Goal: Task Accomplishment & Management: Complete application form

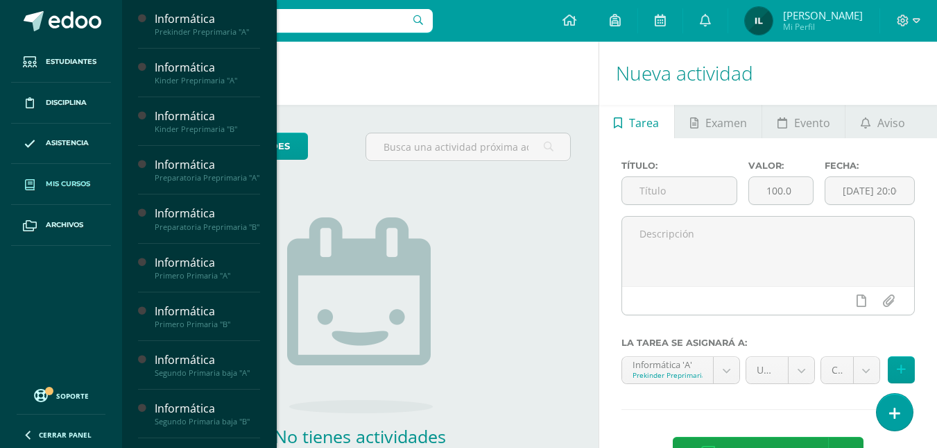
click at [50, 187] on span "Mis cursos" at bounding box center [68, 183] width 44 height 11
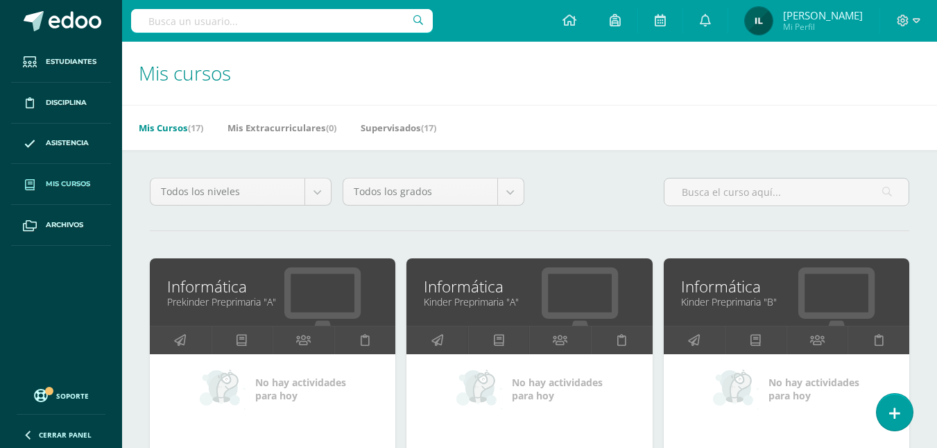
click at [78, 179] on span "Mis cursos" at bounding box center [68, 183] width 44 height 11
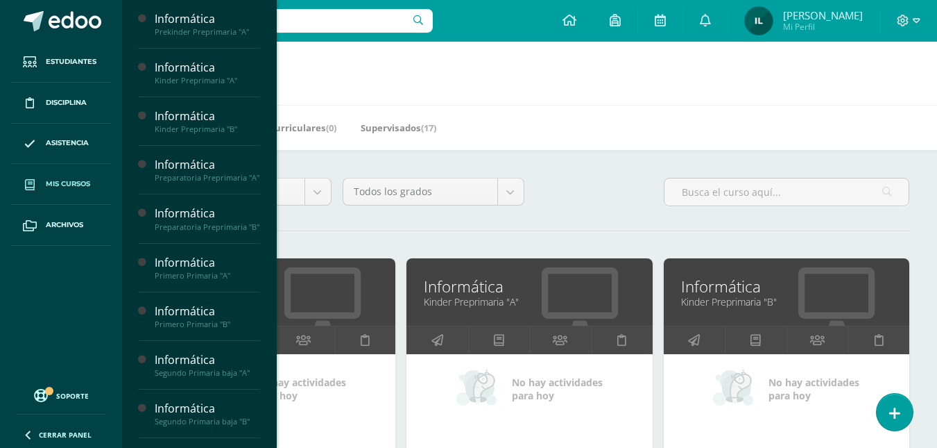
scroll to position [391, 0]
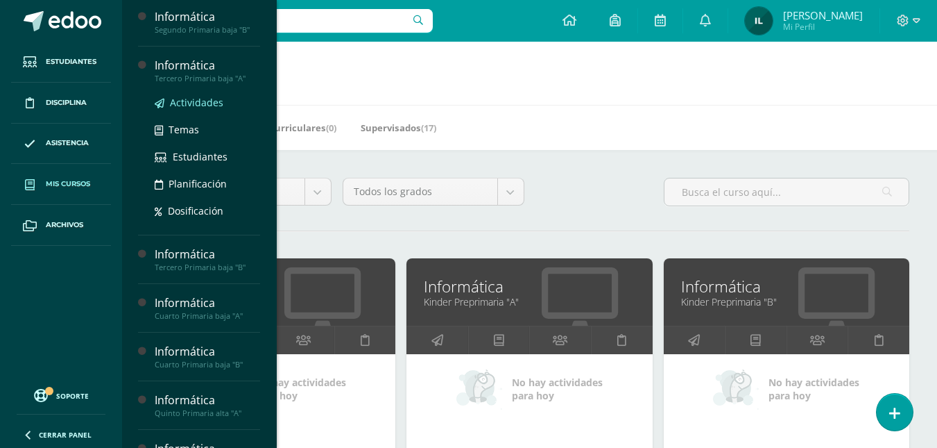
click at [178, 109] on span "Actividades" at bounding box center [196, 102] width 53 height 13
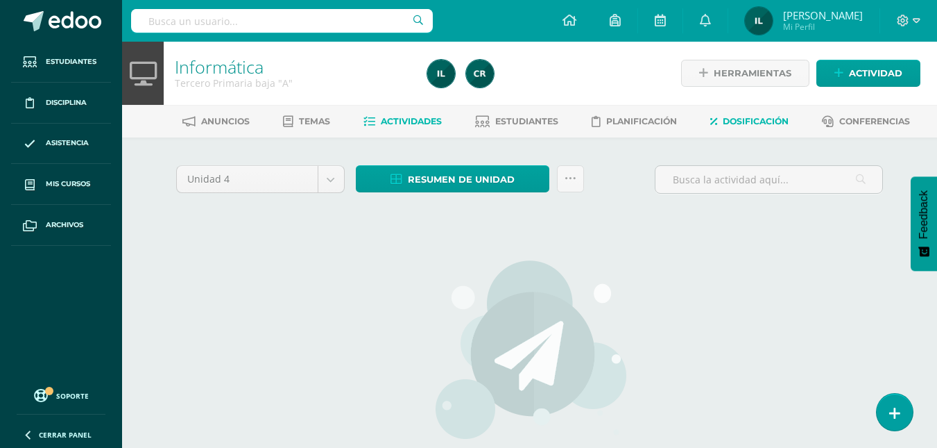
click at [741, 120] on span "Dosificación" at bounding box center [756, 121] width 66 height 10
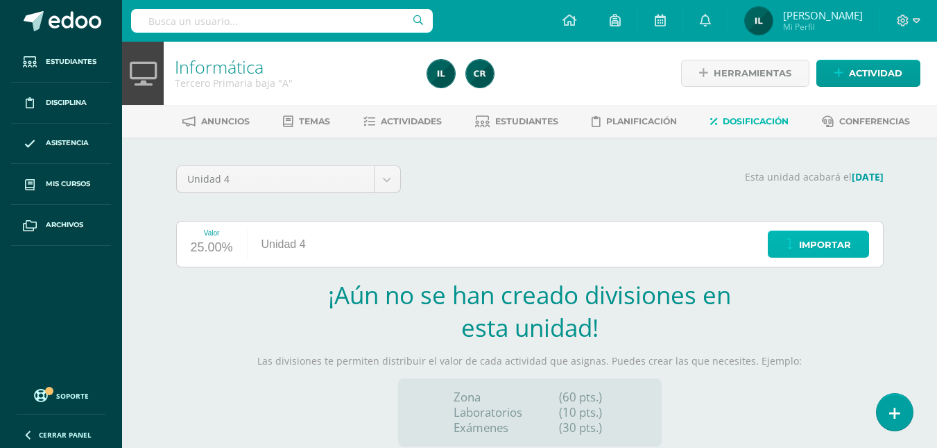
click at [798, 242] on link "Importar" at bounding box center [818, 243] width 101 height 27
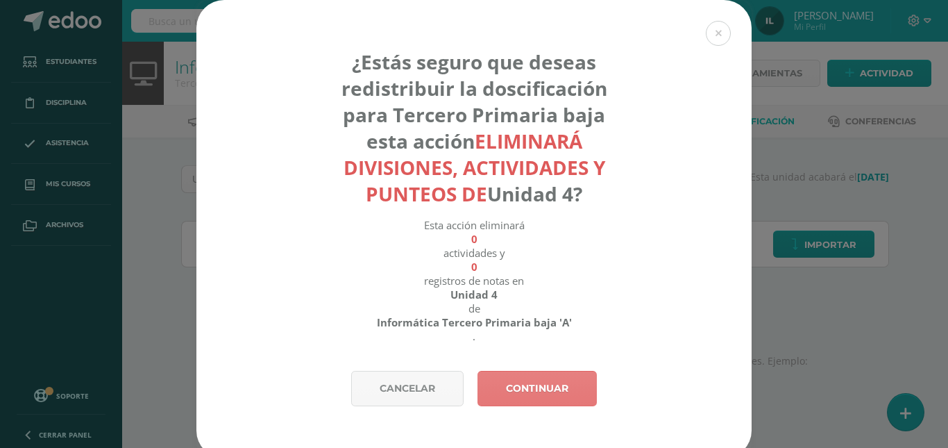
click at [531, 390] on link "Continuar" at bounding box center [536, 388] width 119 height 35
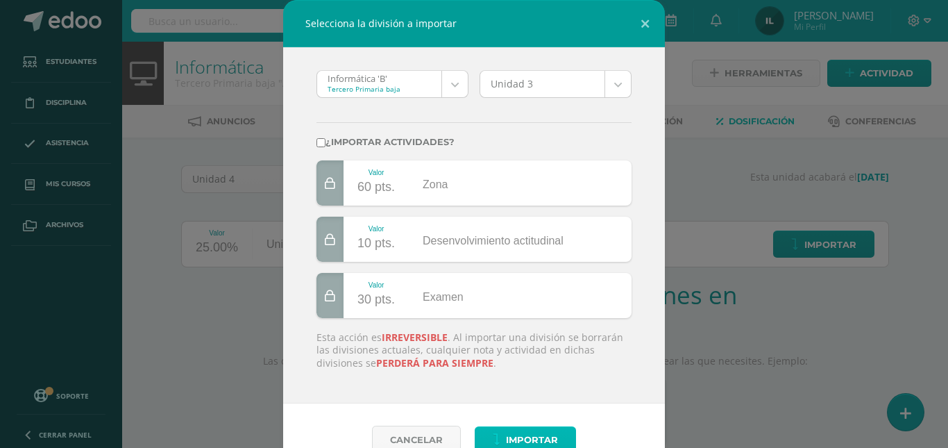
click at [516, 427] on span "Importar" at bounding box center [532, 440] width 52 height 26
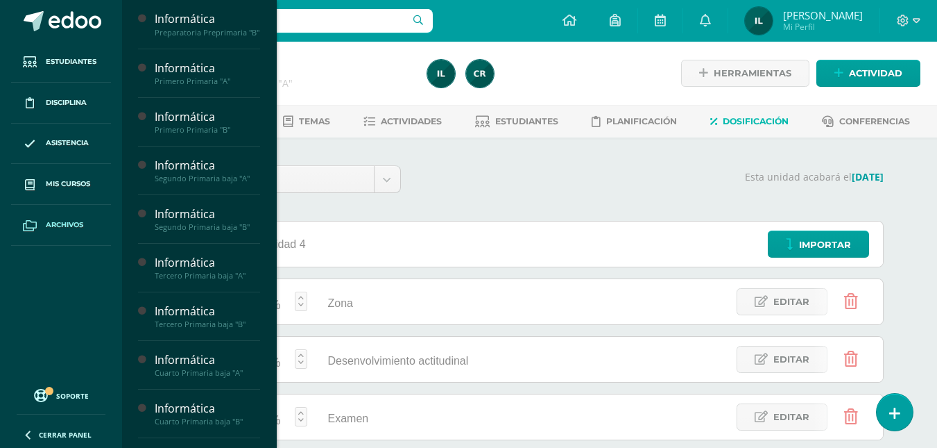
scroll to position [196, 0]
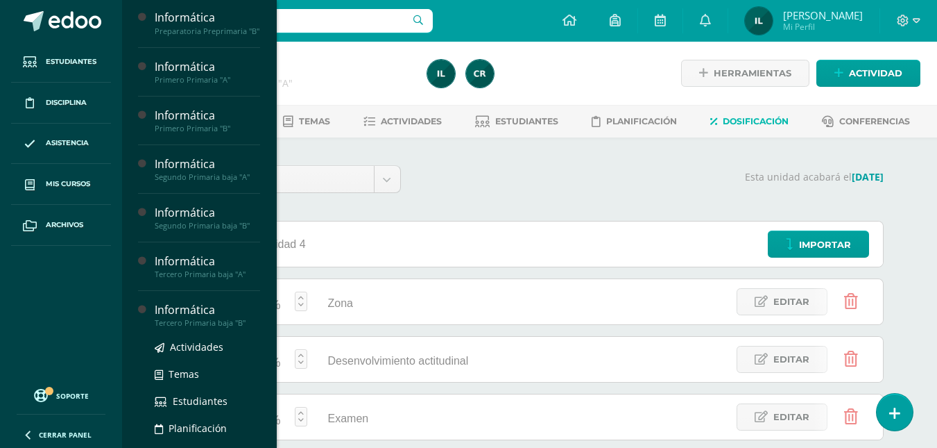
click at [198, 328] on div "Tercero Primaria baja "B"" at bounding box center [207, 323] width 105 height 10
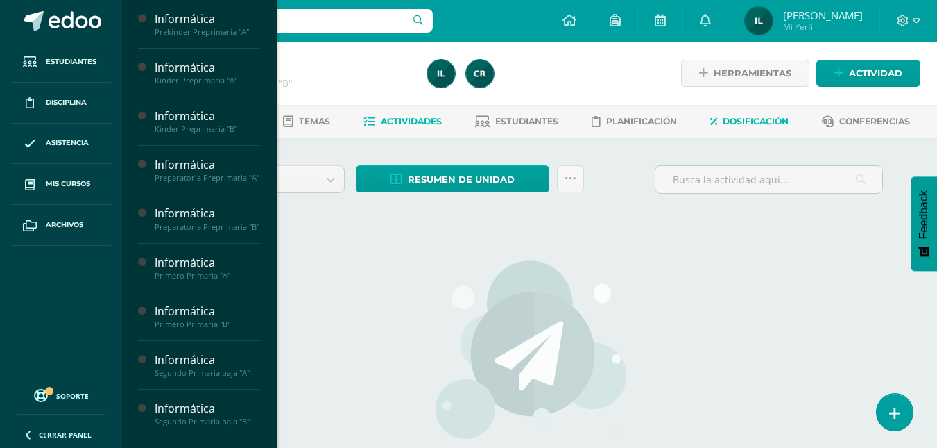
click at [772, 121] on span "Dosificación" at bounding box center [756, 121] width 66 height 10
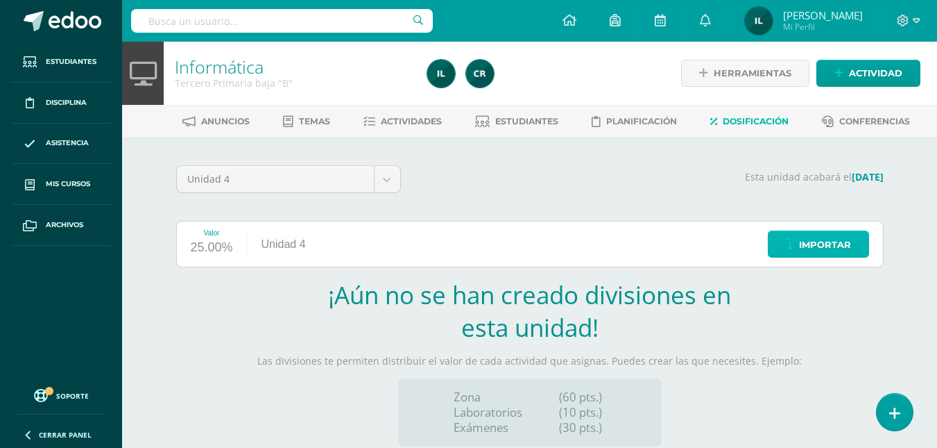
click at [799, 244] on link "Importar" at bounding box center [818, 243] width 101 height 27
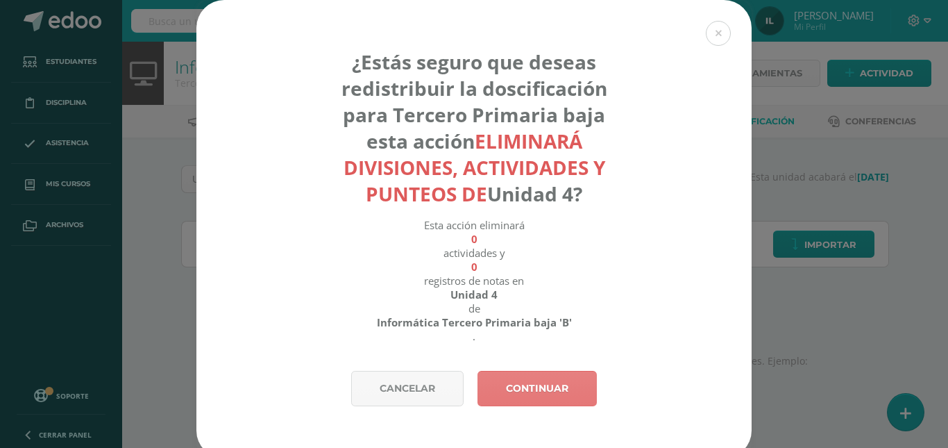
click at [541, 393] on link "Continuar" at bounding box center [536, 388] width 119 height 35
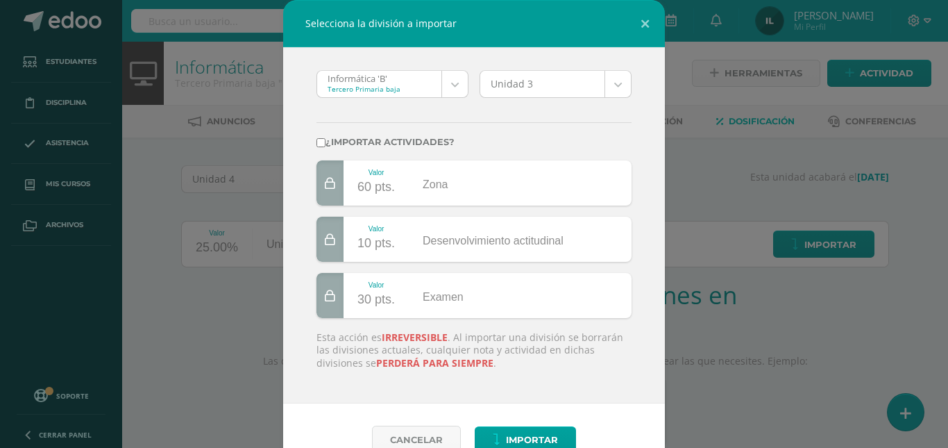
click at [541, 393] on div "Informática 'B' Tercero Primaria baja Informática 'B' Informática 'A' Informáti…" at bounding box center [474, 225] width 382 height 356
click at [514, 444] on span "Importar" at bounding box center [532, 440] width 52 height 26
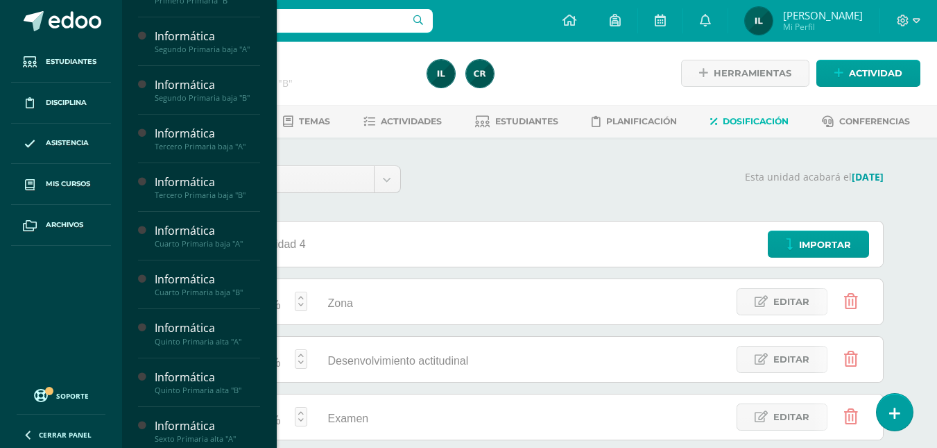
scroll to position [324, 0]
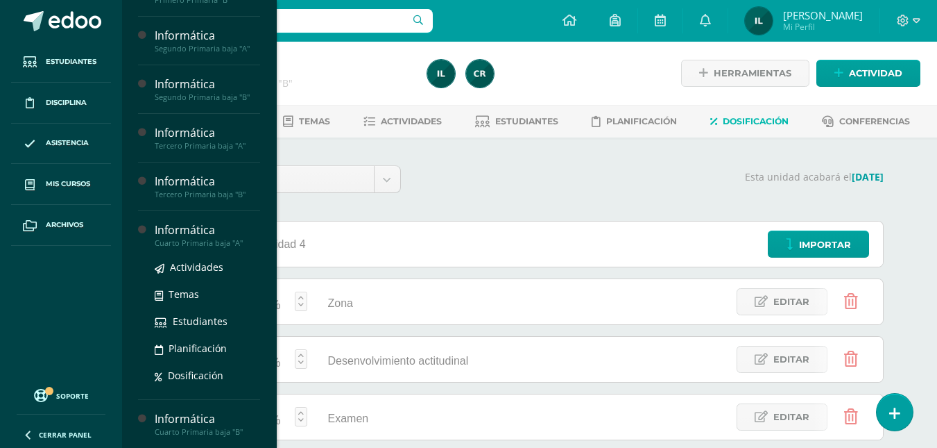
click at [180, 276] on div "Actividades Temas Estudiantes Planificación Dosificación" at bounding box center [207, 318] width 105 height 140
click at [185, 273] on span "Actividades" at bounding box center [196, 266] width 53 height 13
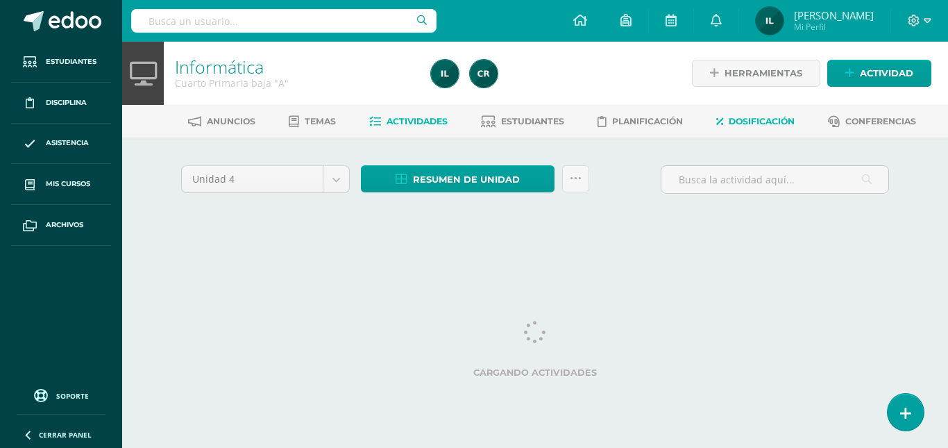
click at [772, 126] on span "Dosificación" at bounding box center [762, 121] width 66 height 10
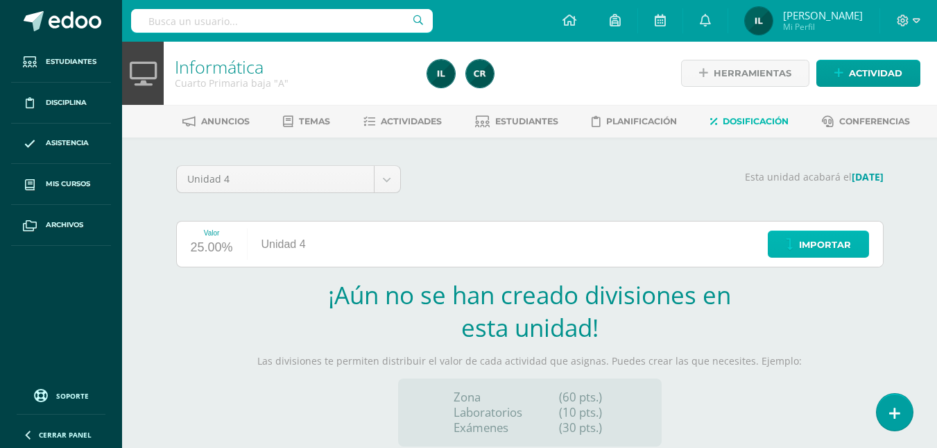
click at [815, 239] on span "Importar" at bounding box center [825, 245] width 52 height 26
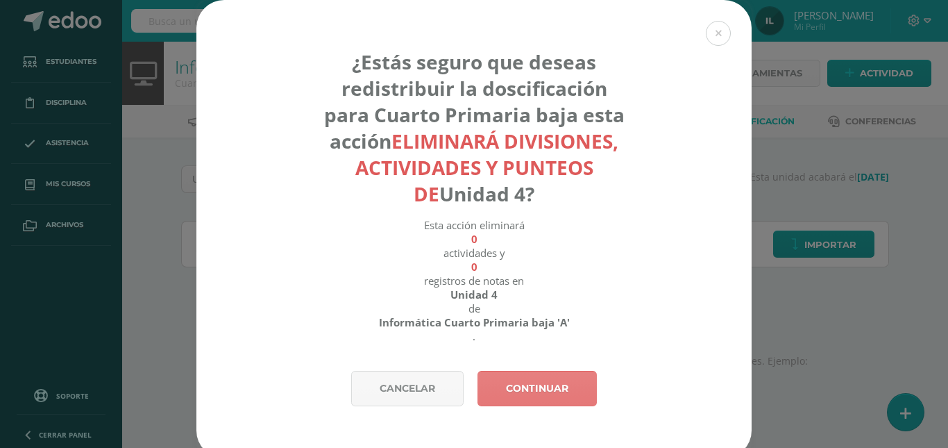
click at [541, 389] on link "Continuar" at bounding box center [536, 388] width 119 height 35
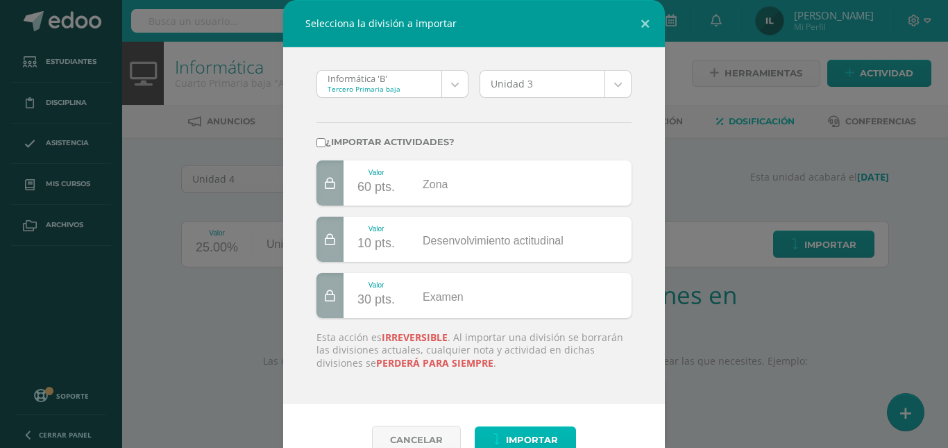
click at [525, 436] on span "Importar" at bounding box center [532, 440] width 52 height 26
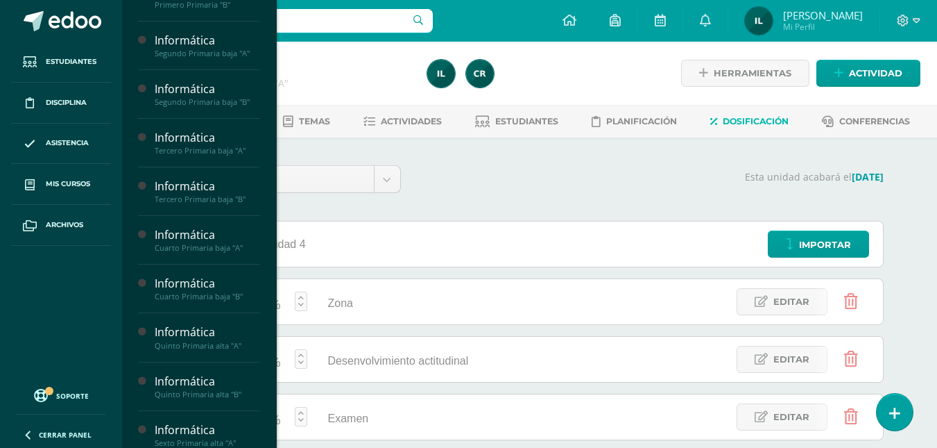
scroll to position [322, 0]
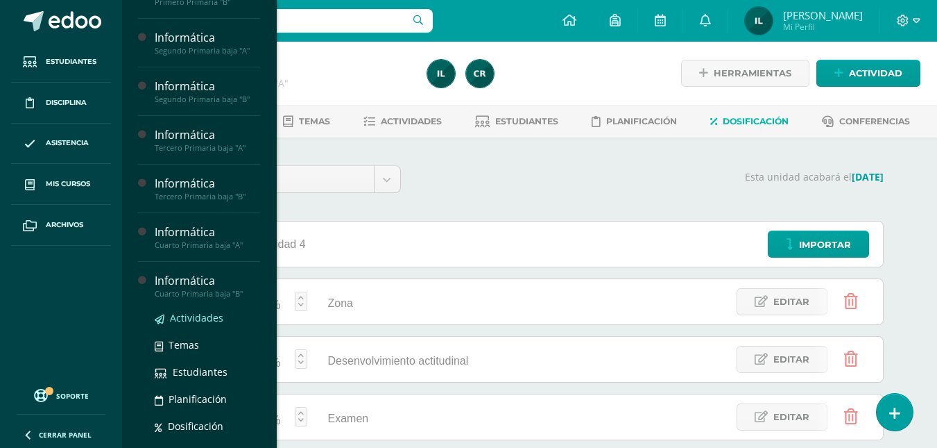
click at [179, 324] on span "Actividades" at bounding box center [196, 317] width 53 height 13
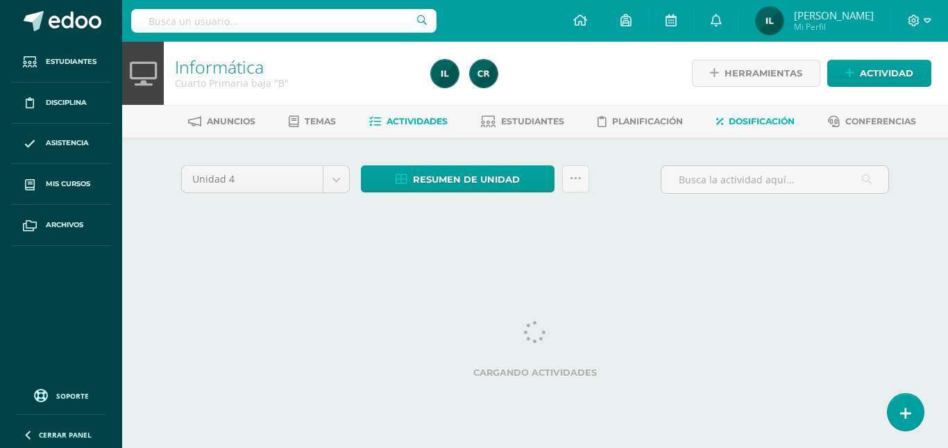
click at [758, 125] on span "Dosificación" at bounding box center [762, 121] width 66 height 10
click at [753, 120] on span "Dosificación" at bounding box center [762, 121] width 66 height 10
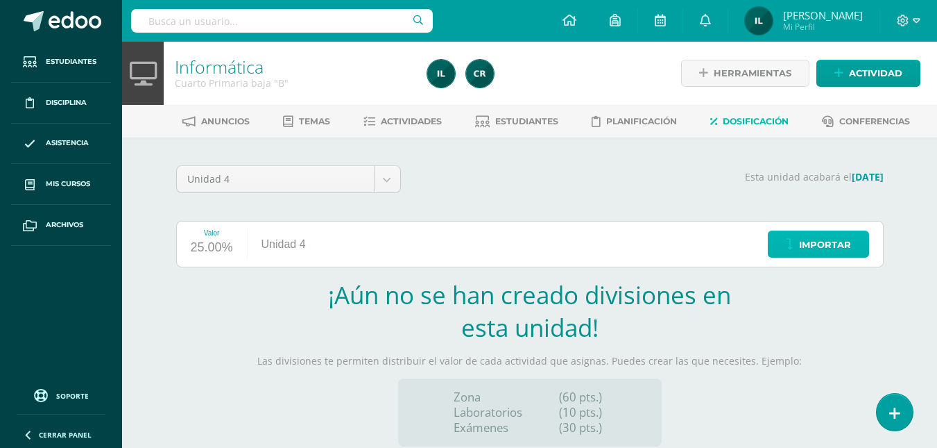
click at [811, 241] on span "Importar" at bounding box center [825, 245] width 52 height 26
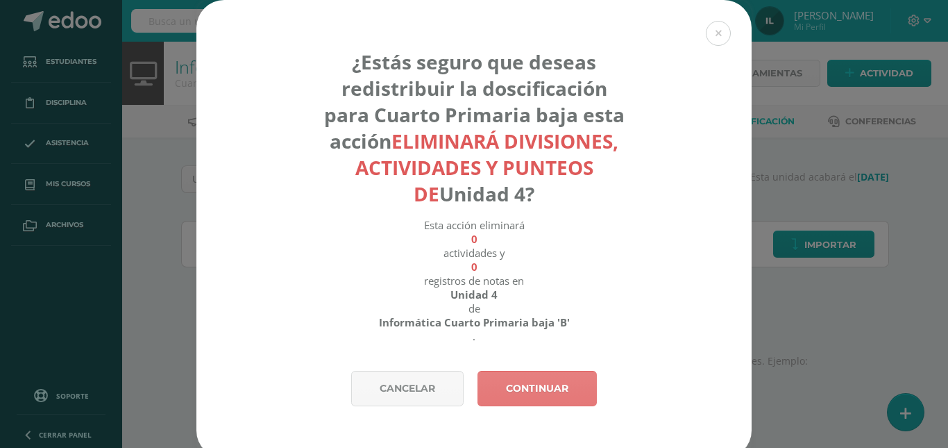
click at [522, 402] on link "Continuar" at bounding box center [536, 388] width 119 height 35
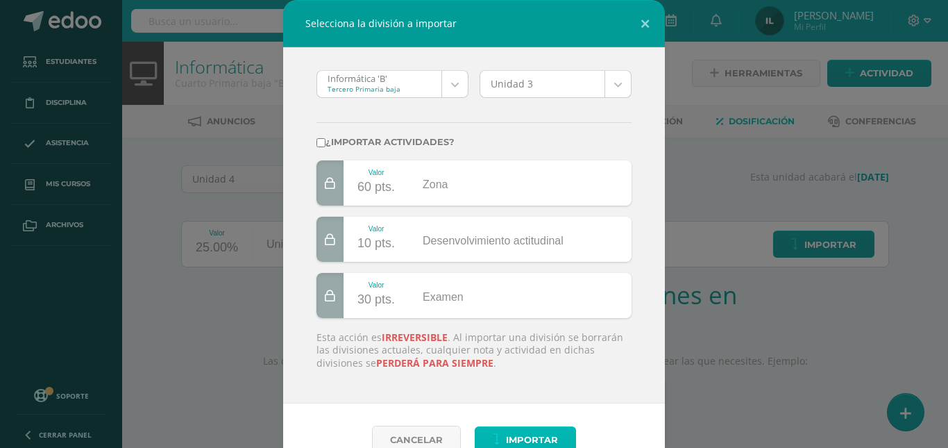
click at [525, 434] on span "Importar" at bounding box center [532, 440] width 52 height 26
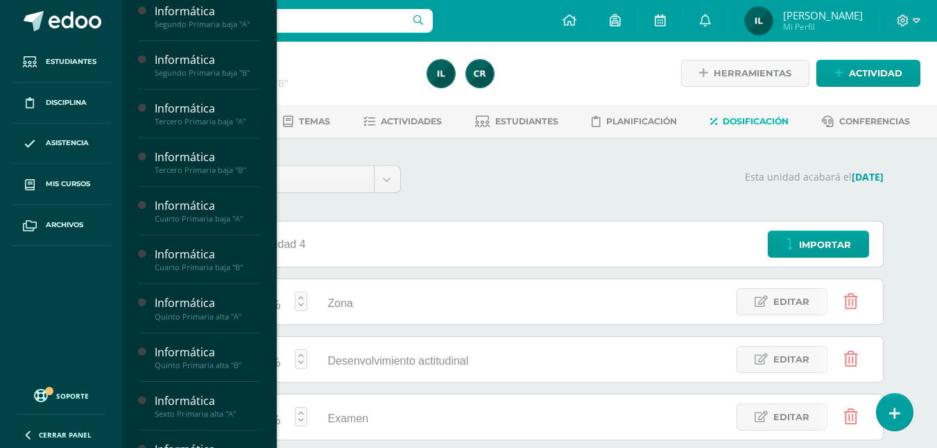
scroll to position [353, 0]
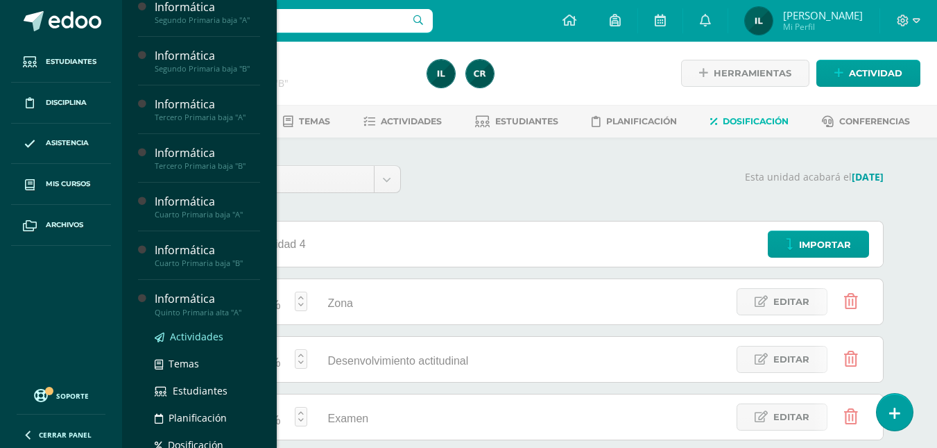
click at [174, 343] on span "Actividades" at bounding box center [196, 336] width 53 height 13
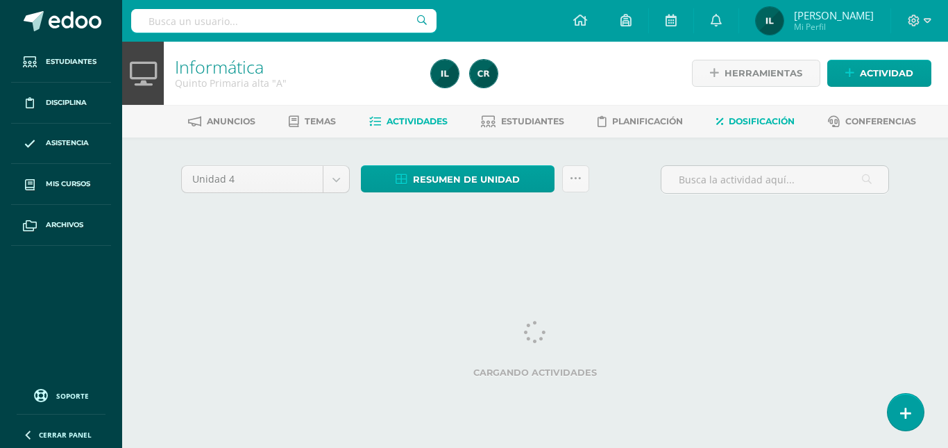
click at [751, 115] on link "Dosificación" at bounding box center [755, 121] width 78 height 22
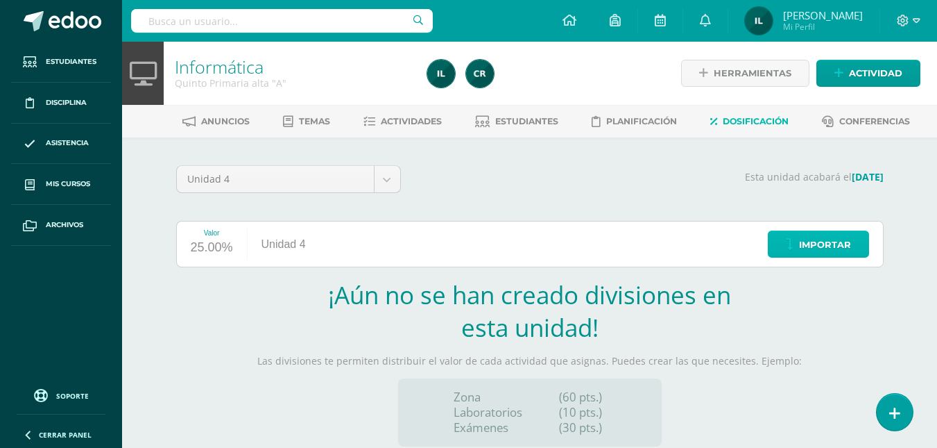
click at [797, 243] on link "Importar" at bounding box center [818, 243] width 101 height 27
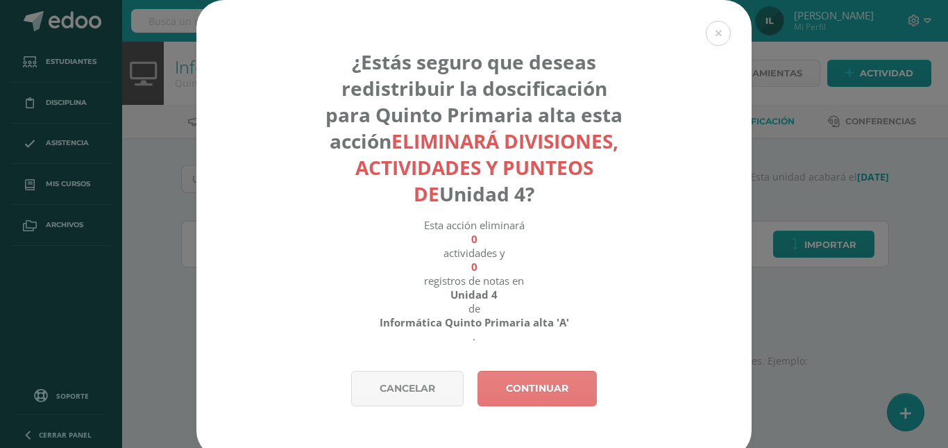
click at [528, 373] on link "Continuar" at bounding box center [536, 388] width 119 height 35
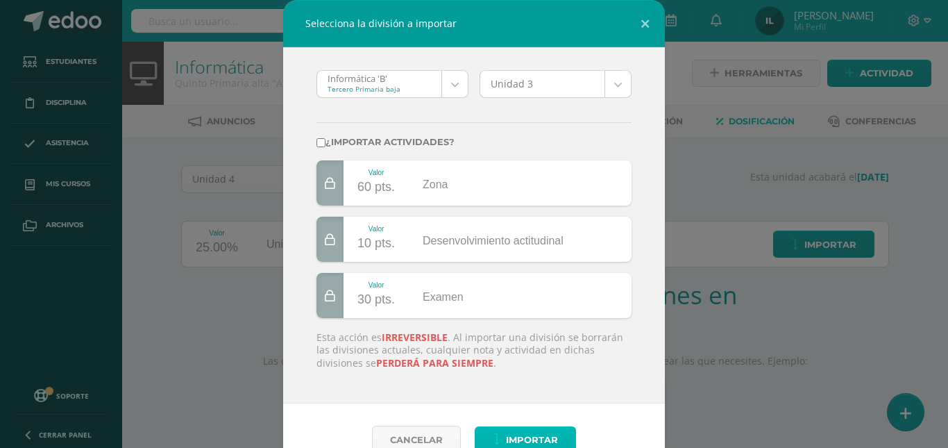
click at [514, 436] on span "Importar" at bounding box center [532, 440] width 52 height 26
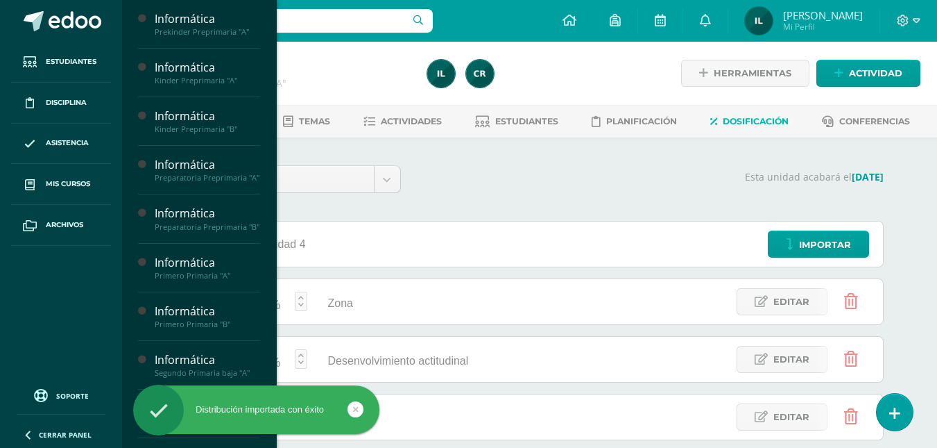
scroll to position [391, 0]
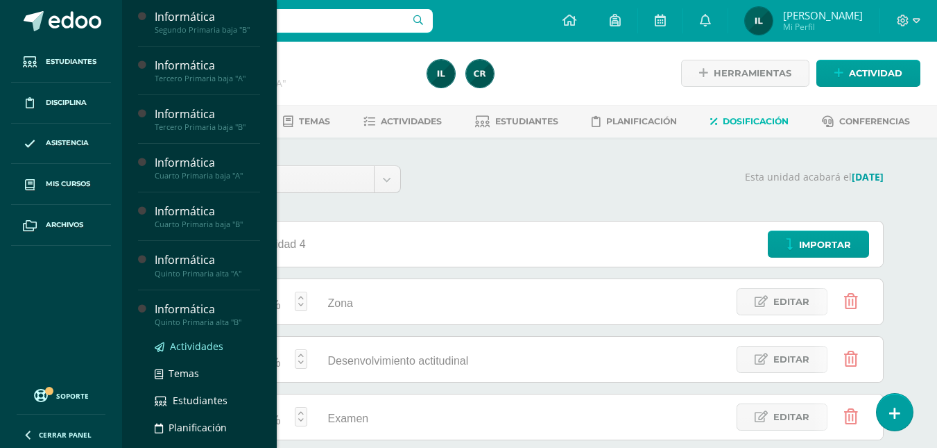
click at [176, 353] on span "Actividades" at bounding box center [196, 345] width 53 height 13
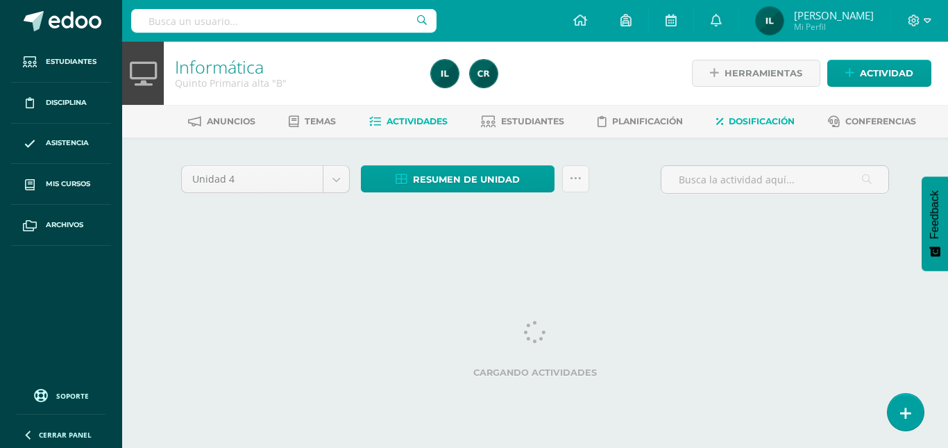
click at [786, 118] on span "Dosificación" at bounding box center [762, 121] width 66 height 10
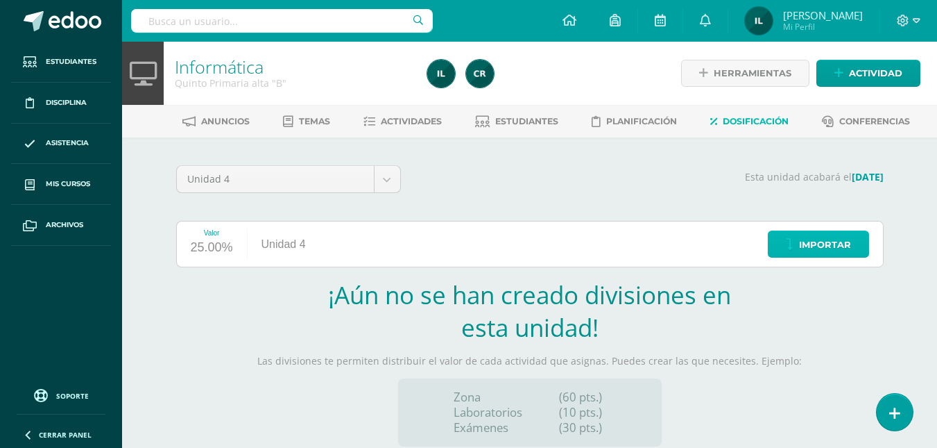
click at [788, 243] on icon at bounding box center [790, 245] width 8 height 12
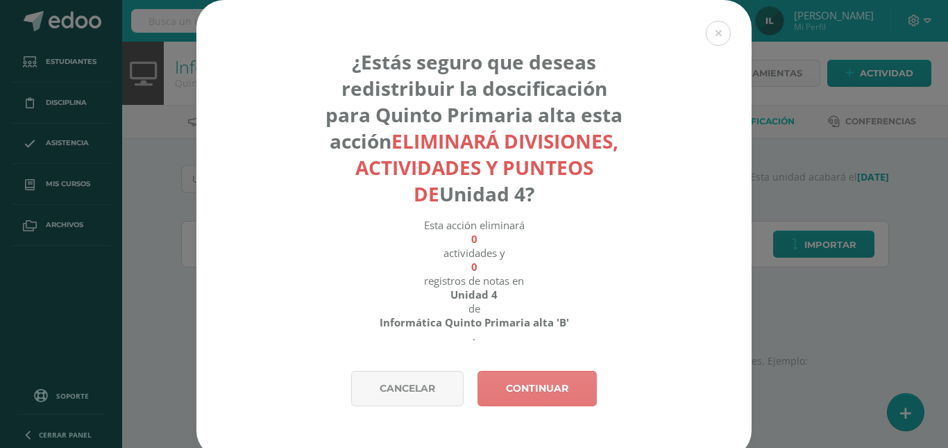
click at [532, 387] on link "Continuar" at bounding box center [536, 388] width 119 height 35
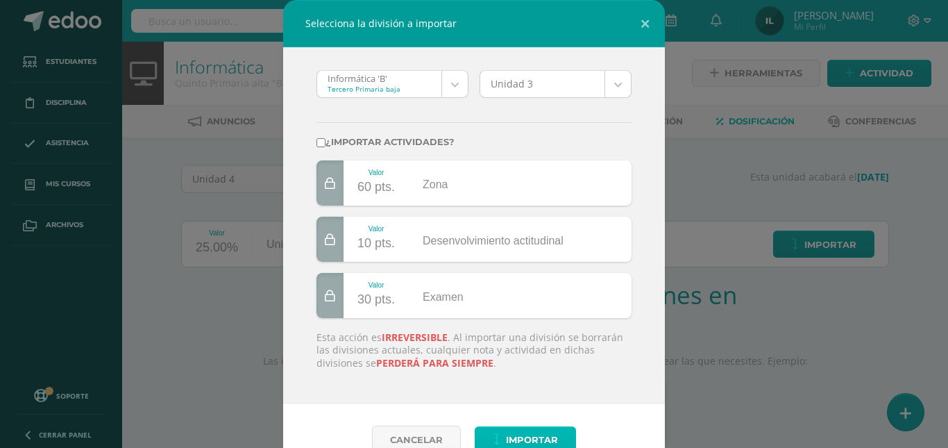
click at [523, 432] on span "Importar" at bounding box center [532, 440] width 52 height 26
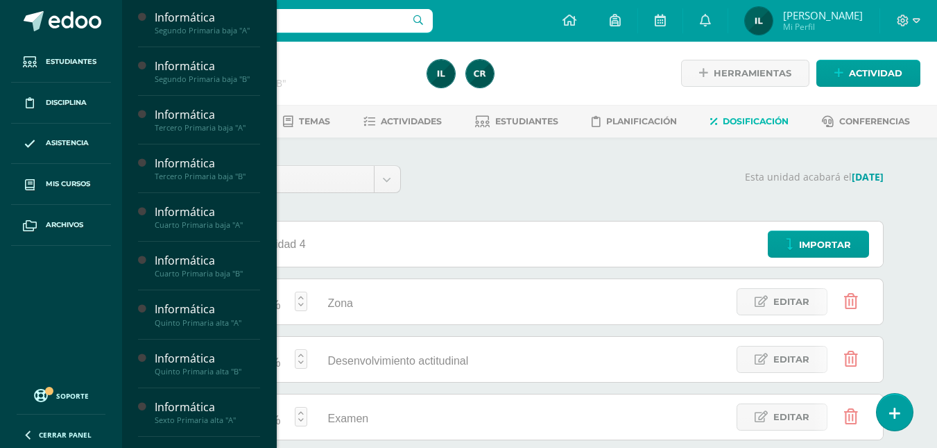
scroll to position [399, 0]
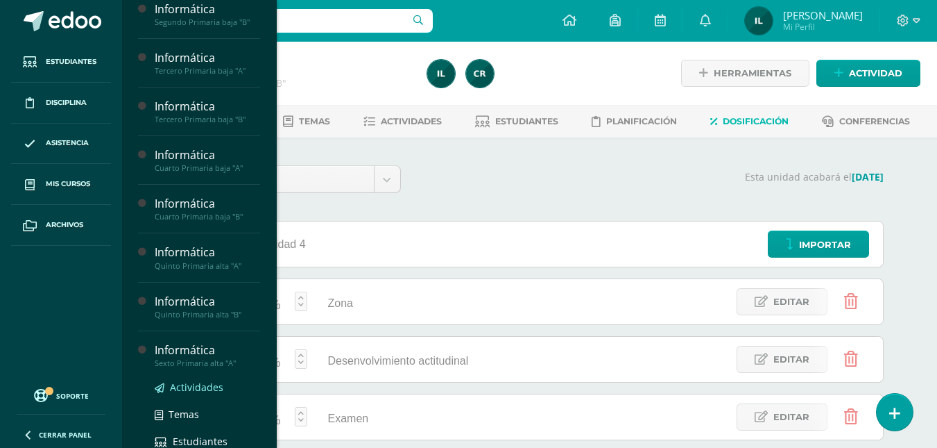
click at [166, 395] on link "Actividades" at bounding box center [207, 387] width 105 height 16
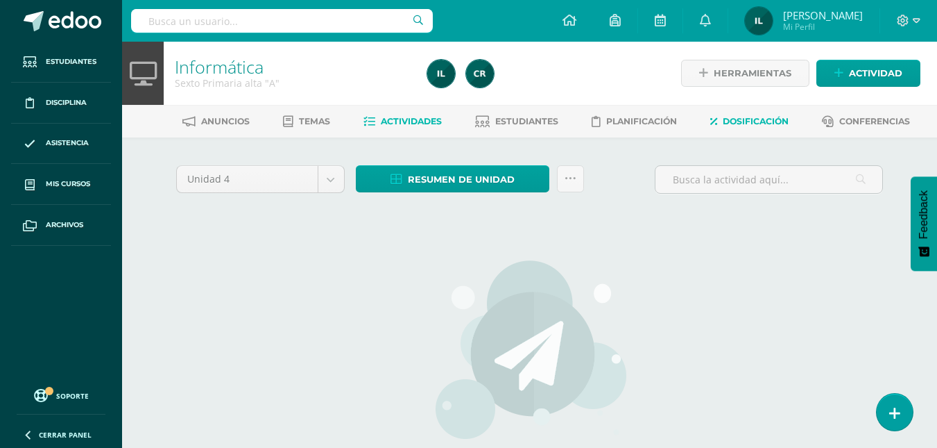
click at [716, 122] on icon at bounding box center [714, 122] width 7 height 12
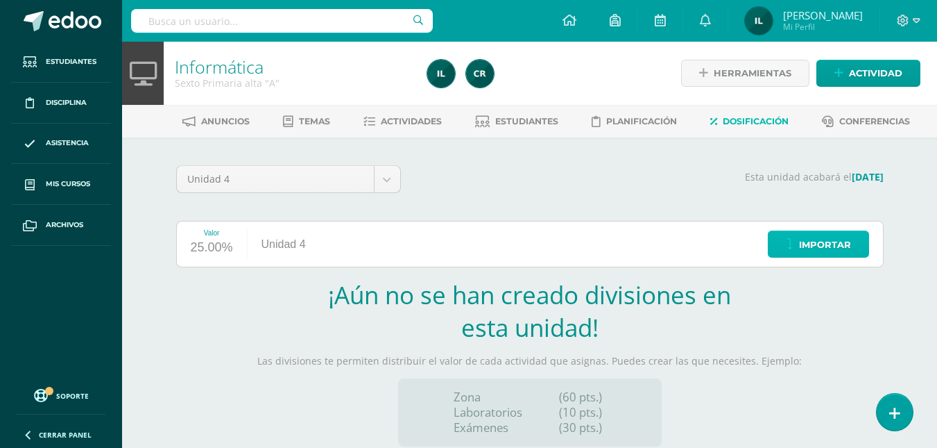
click at [825, 244] on span "Importar" at bounding box center [825, 245] width 52 height 26
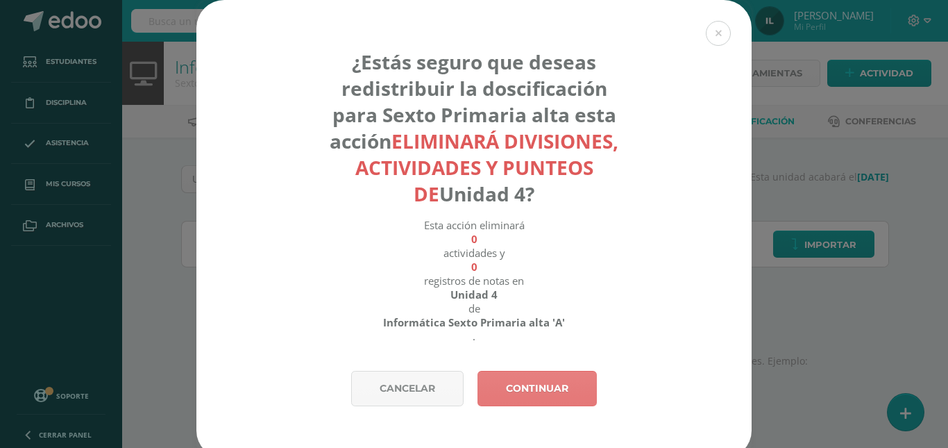
click at [520, 384] on link "Continuar" at bounding box center [536, 388] width 119 height 35
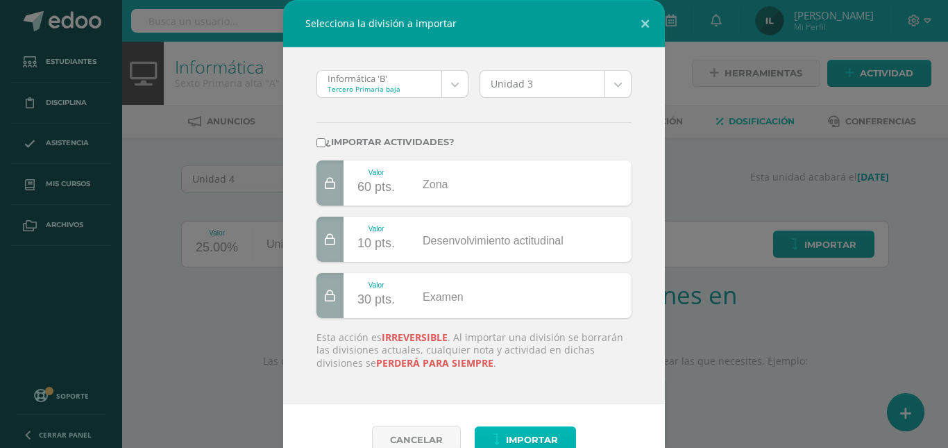
click at [506, 433] on span "Importar" at bounding box center [532, 440] width 52 height 26
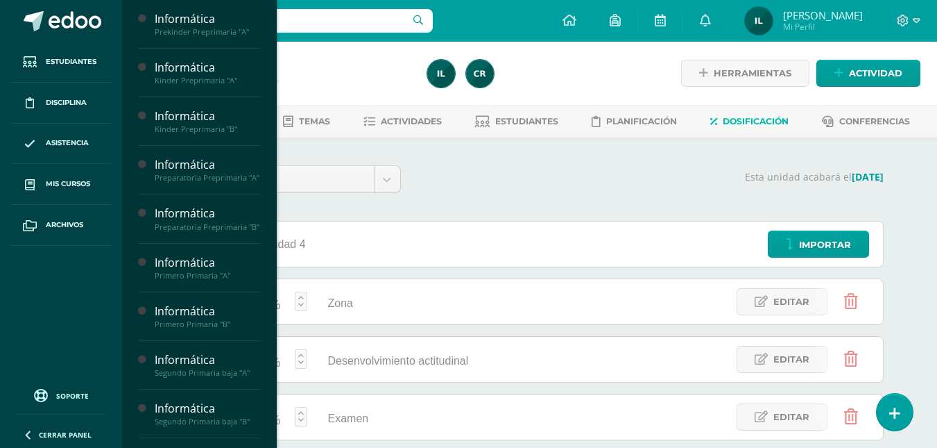
click at [269, 321] on div "Informática Prekinder Preprimaria "A" Actividades Temas Estudiantes Planificaci…" at bounding box center [198, 224] width 155 height 448
click at [192, 414] on div "Informática" at bounding box center [207, 406] width 105 height 16
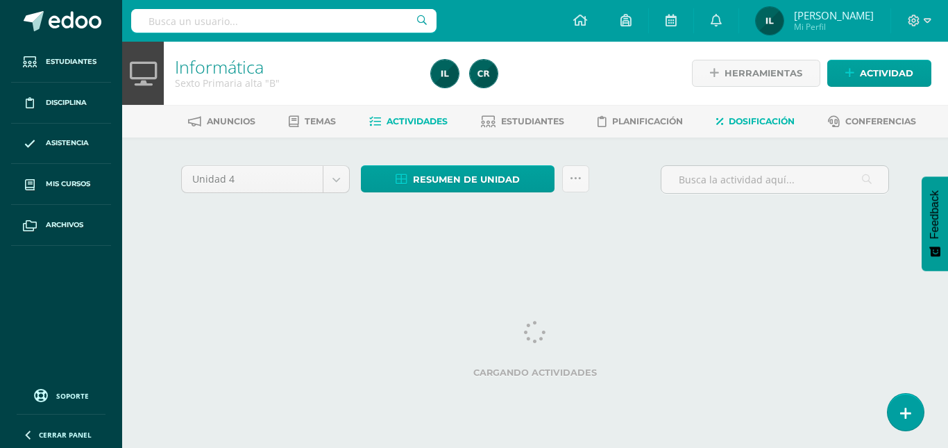
click at [749, 121] on span "Dosificación" at bounding box center [762, 121] width 66 height 10
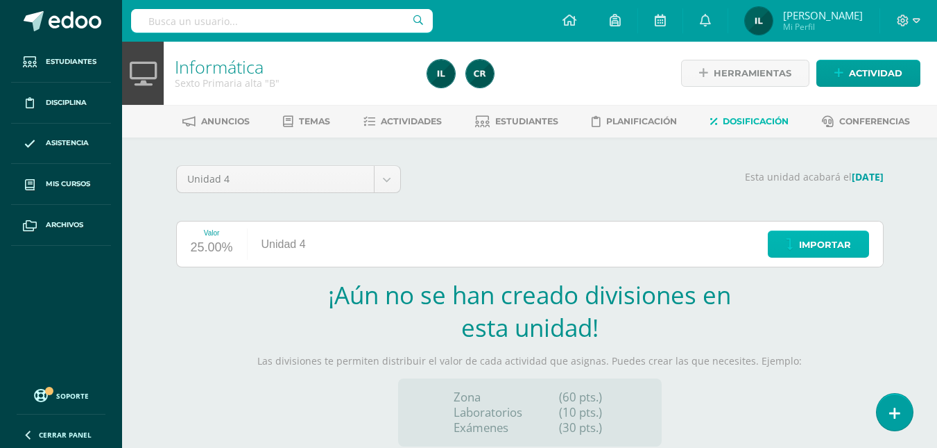
click at [825, 253] on span "Importar" at bounding box center [825, 245] width 52 height 26
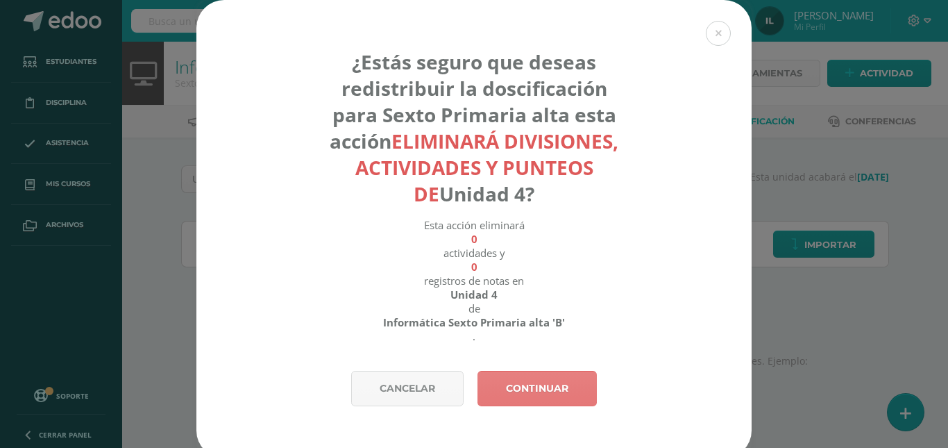
click at [538, 392] on link "Continuar" at bounding box center [536, 388] width 119 height 35
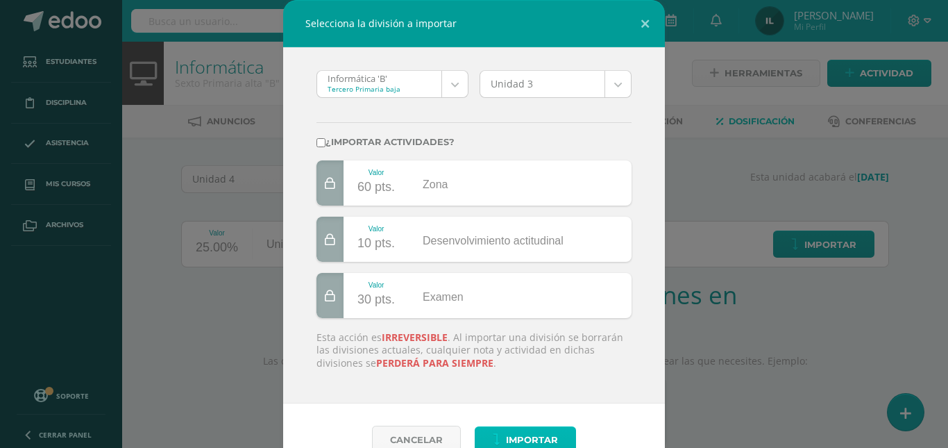
click at [514, 441] on span "Importar" at bounding box center [532, 440] width 52 height 26
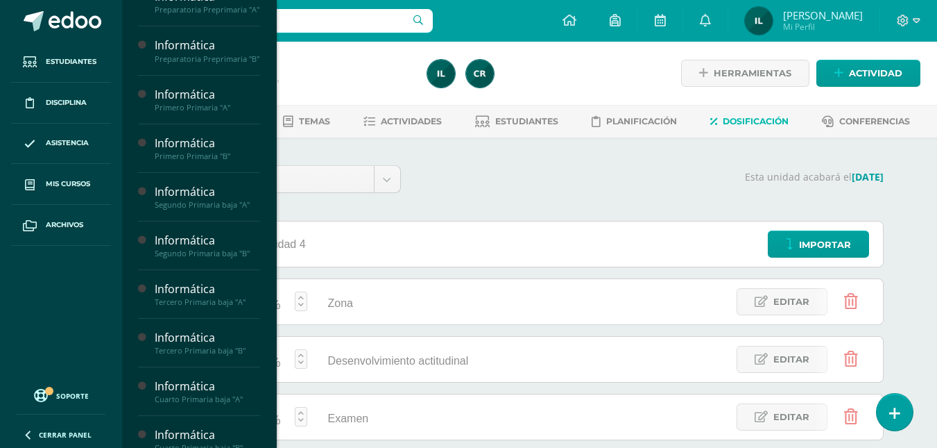
scroll to position [172, 0]
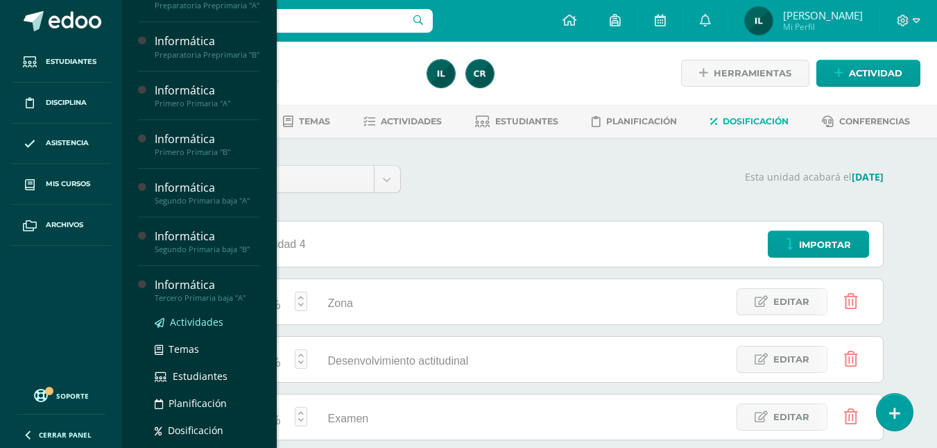
click at [187, 328] on span "Actividades" at bounding box center [196, 321] width 53 height 13
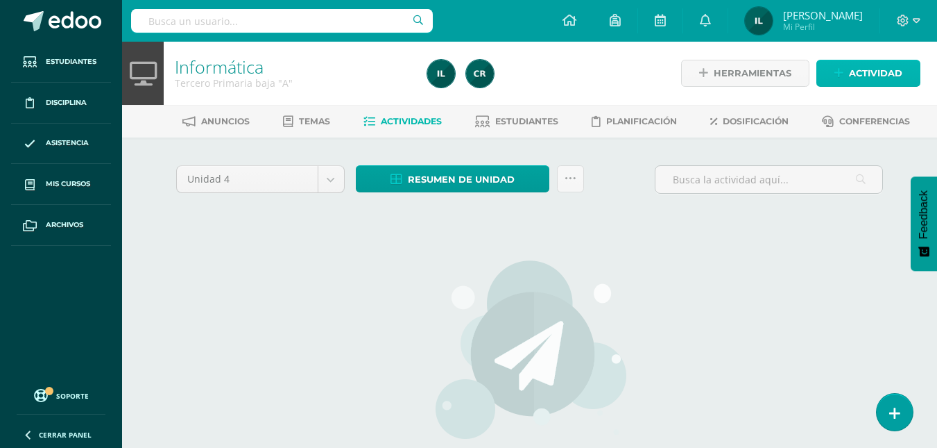
click at [860, 69] on span "Actividad" at bounding box center [875, 73] width 53 height 26
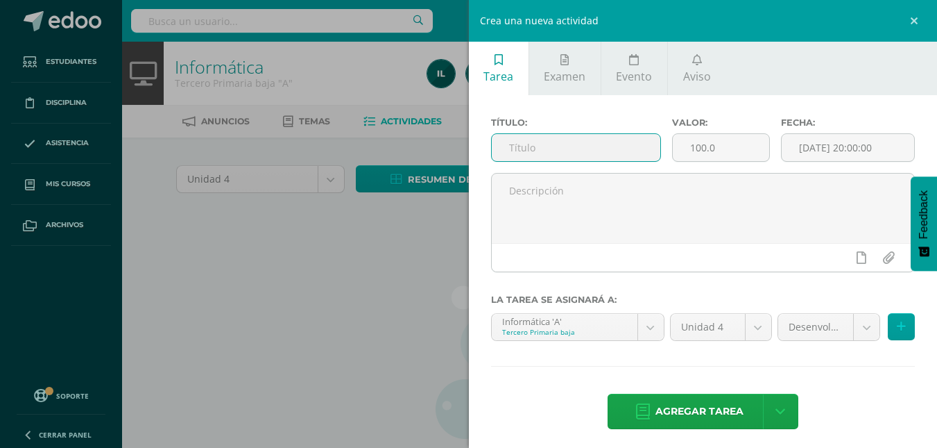
click at [529, 150] on input "text" at bounding box center [576, 147] width 169 height 27
type input "Proyectos de pensamiento computacional"
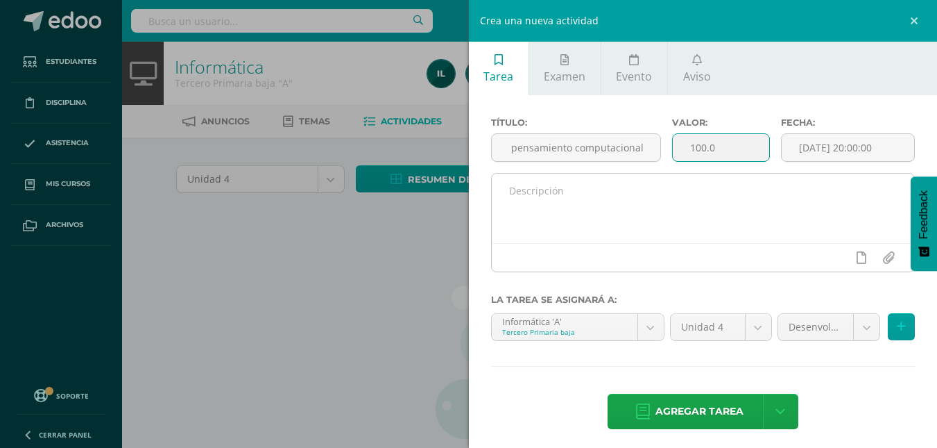
scroll to position [0, 0]
drag, startPoint x: 710, startPoint y: 162, endPoint x: 581, endPoint y: 181, distance: 130.5
click at [581, 181] on div "Título: Proyectos de pensamiento computacional Valor: 100.0 Fecha: 2025-10-10 2…" at bounding box center [703, 200] width 425 height 166
type input "2"
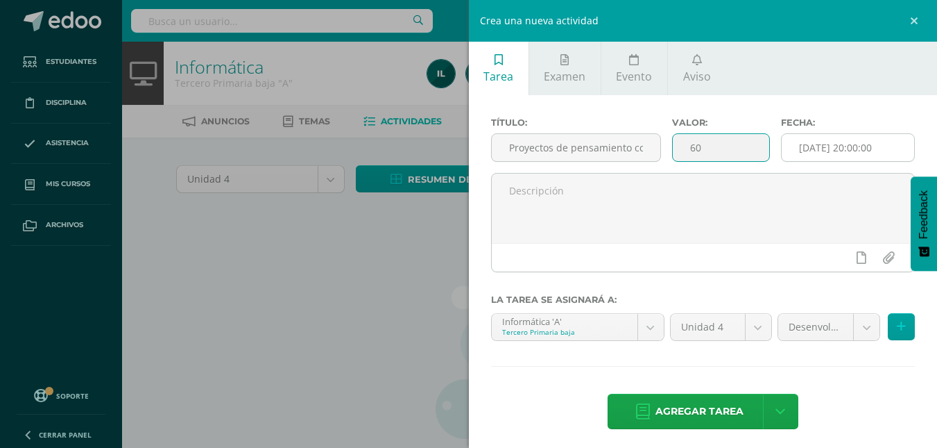
type input "60"
click at [849, 149] on input "[DATE] 20:00:00" at bounding box center [848, 147] width 133 height 27
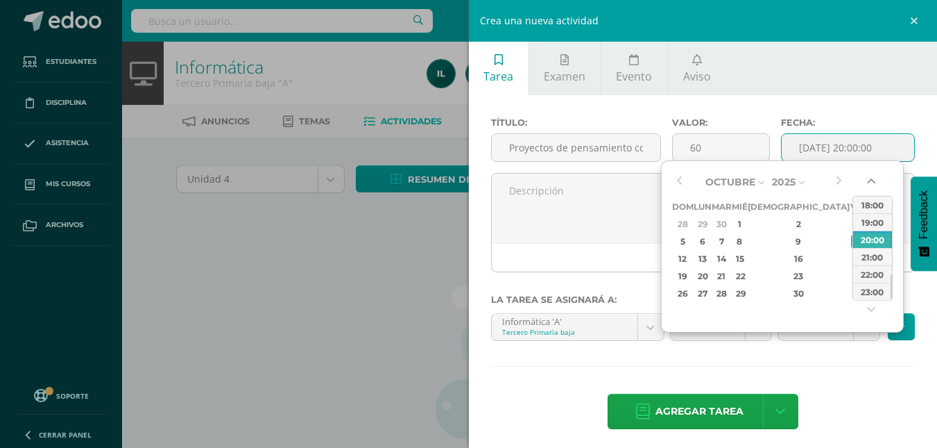
click at [872, 180] on button "button" at bounding box center [873, 183] width 14 height 21
click at [872, 223] on div "15:00" at bounding box center [873, 221] width 39 height 17
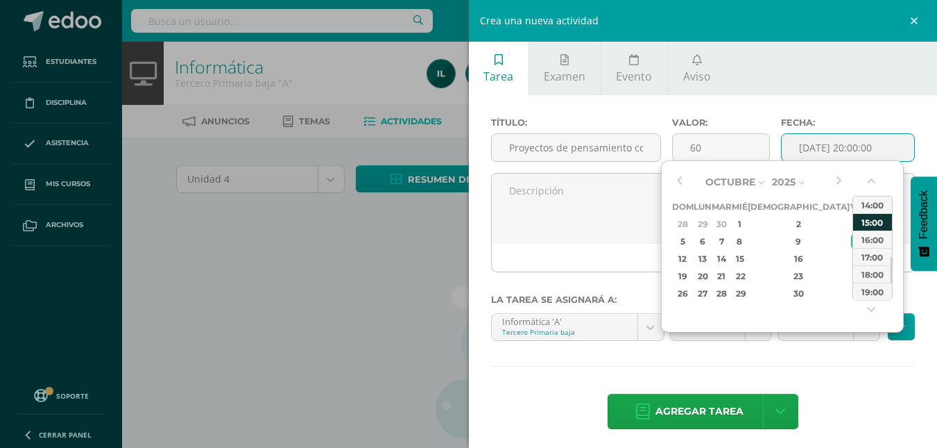
type input "2025-10-10 15:00"
click at [834, 146] on input "2025-10-10 15:00" at bounding box center [848, 147] width 133 height 27
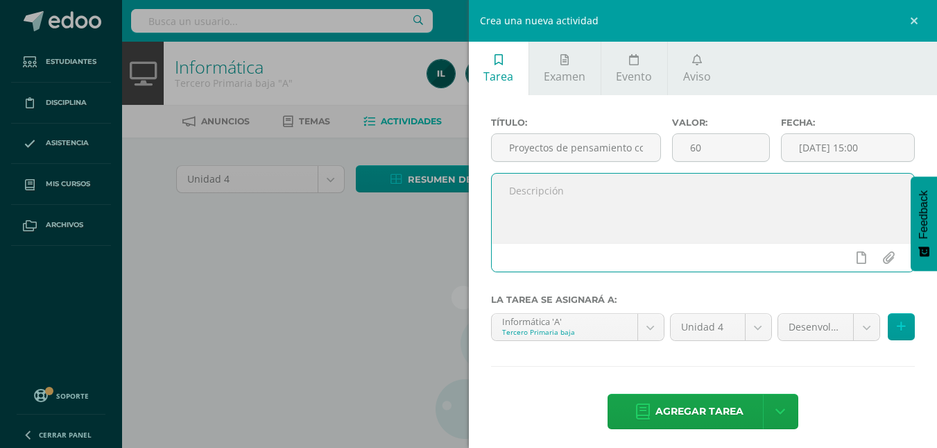
click at [642, 240] on textarea at bounding box center [703, 207] width 423 height 69
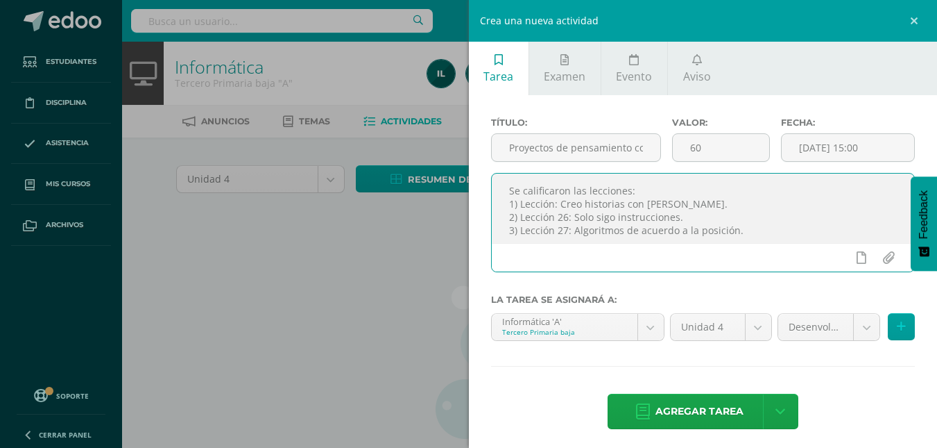
type textarea "Se calificaron las lecciones: 1) Lección: Creo historias con Tan gram. 2) Lecci…"
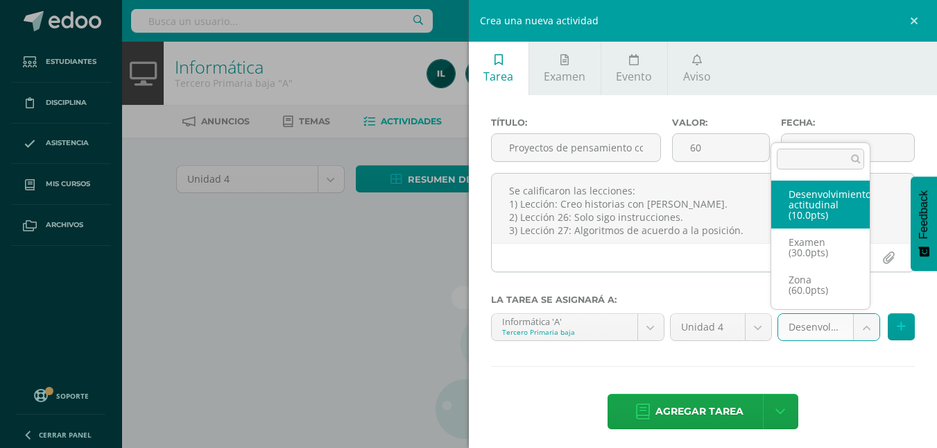
click at [850, 331] on body "Estudiantes Disciplina Asistencia Mis cursos Archivos Soporte Ayuda Reportar un…" at bounding box center [468, 298] width 937 height 596
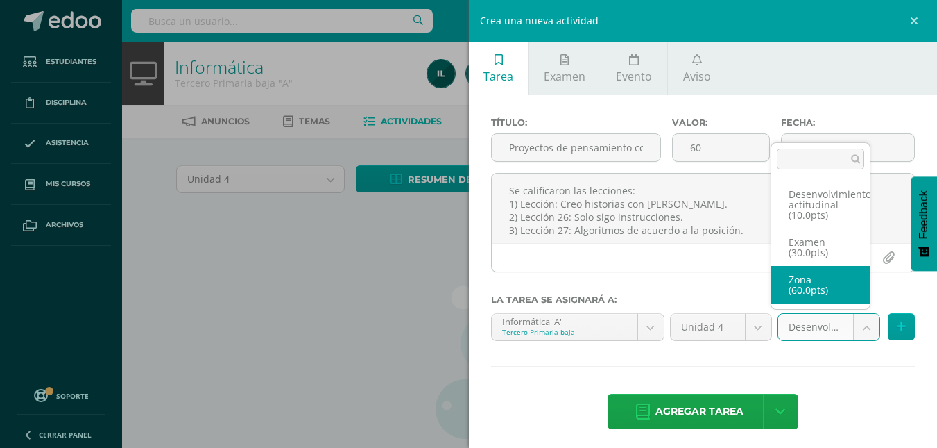
select select "110891"
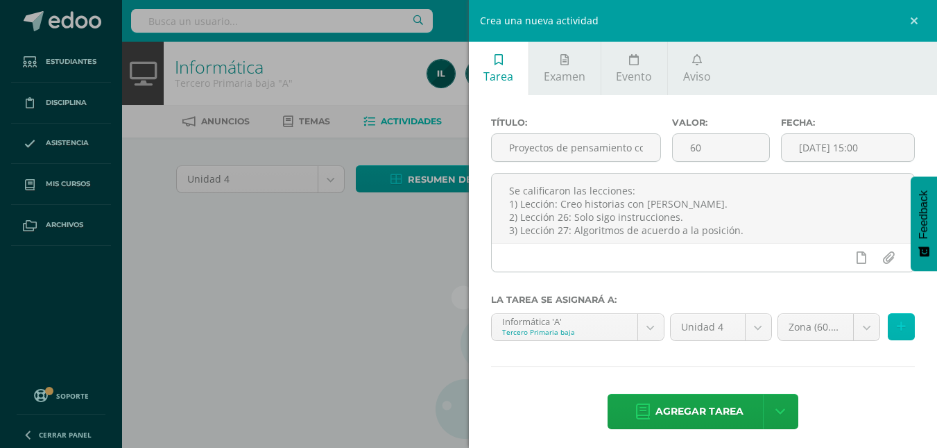
click at [888, 323] on button at bounding box center [901, 326] width 27 height 27
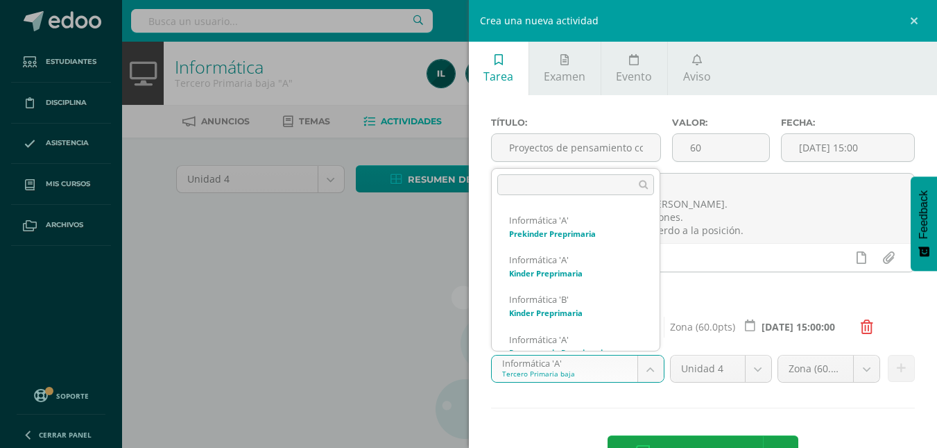
click at [645, 366] on body "Estudiantes Disciplina Asistencia Mis cursos Archivos Soporte Ayuda Reportar un…" at bounding box center [468, 298] width 937 height 596
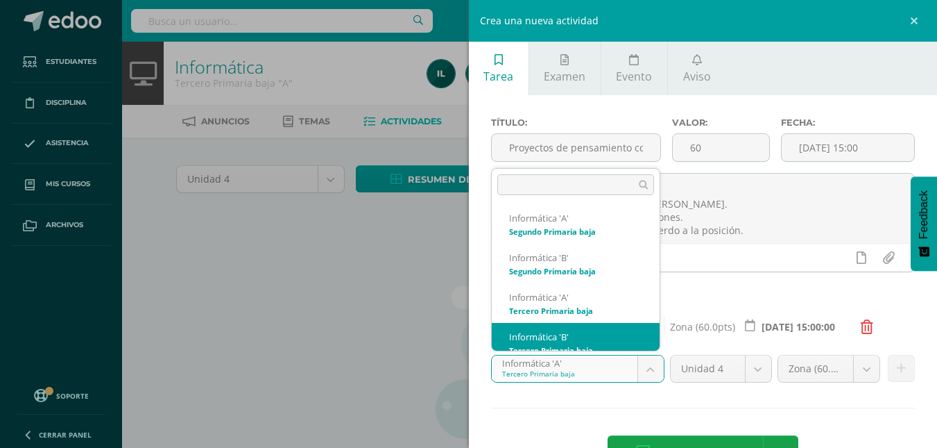
scroll to position [291, 0]
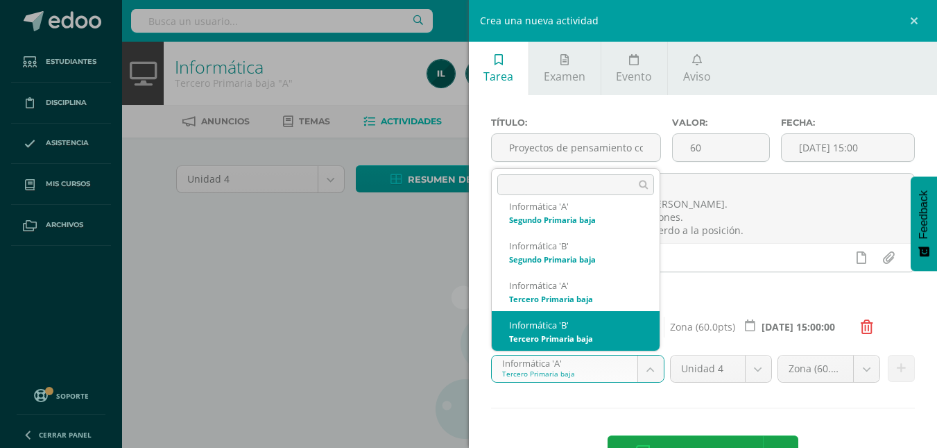
select select "92603"
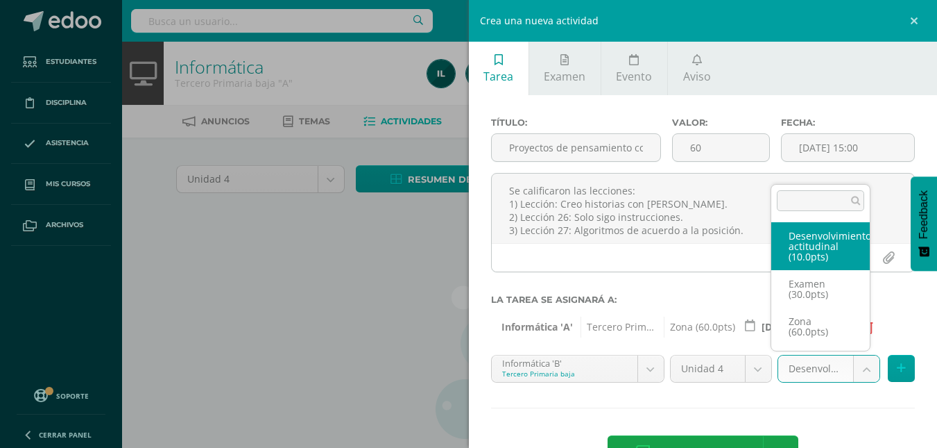
click at [862, 371] on body "Estudiantes Disciplina Asistencia Mis cursos Archivos Soporte Ayuda Reportar un…" at bounding box center [468, 298] width 937 height 596
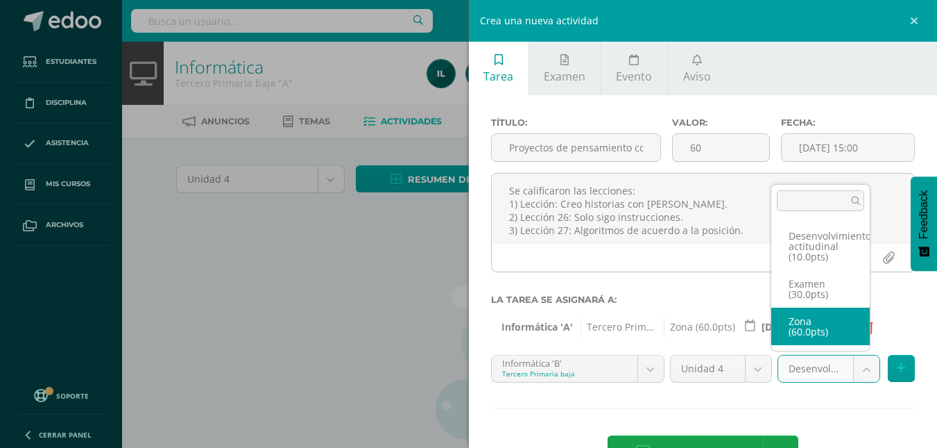
select select "110894"
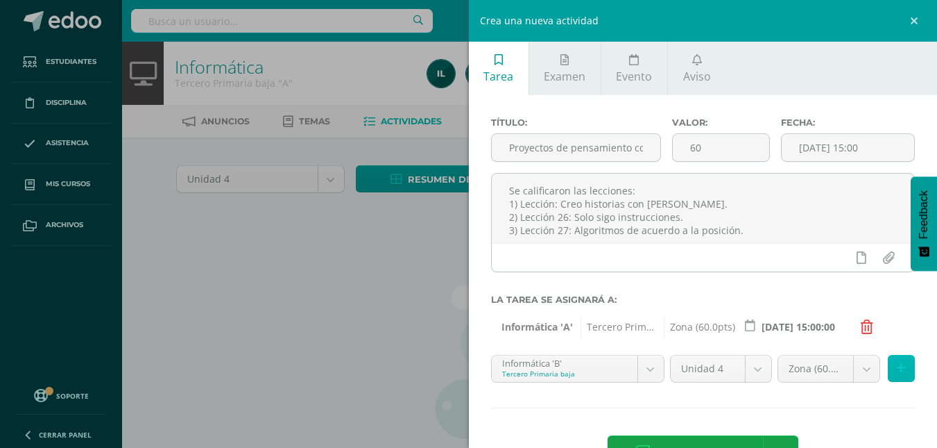
click at [895, 366] on button at bounding box center [901, 368] width 27 height 27
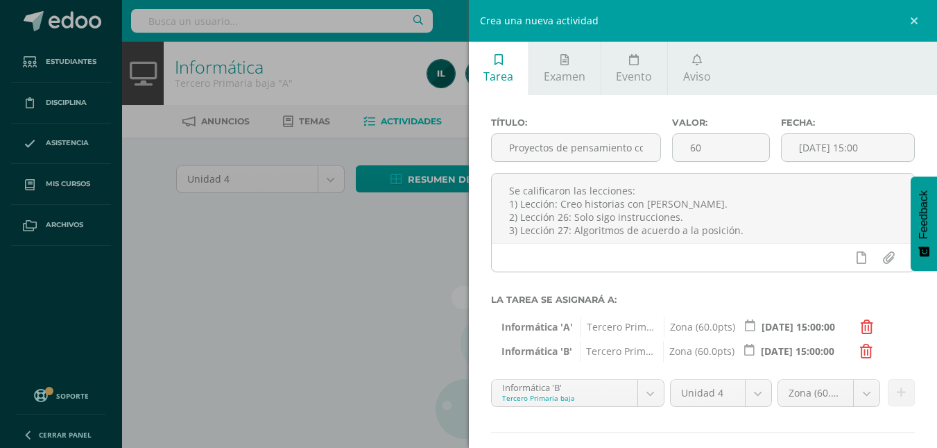
scroll to position [72, 0]
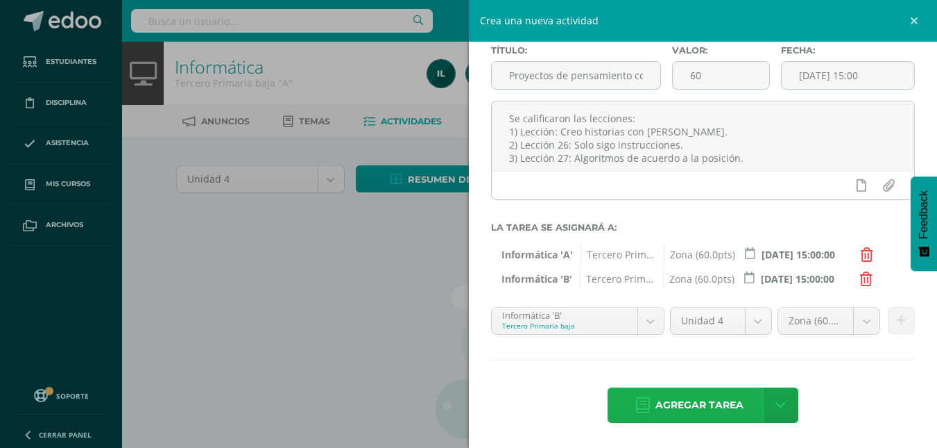
click at [674, 408] on span "Agregar tarea" at bounding box center [700, 405] width 88 height 34
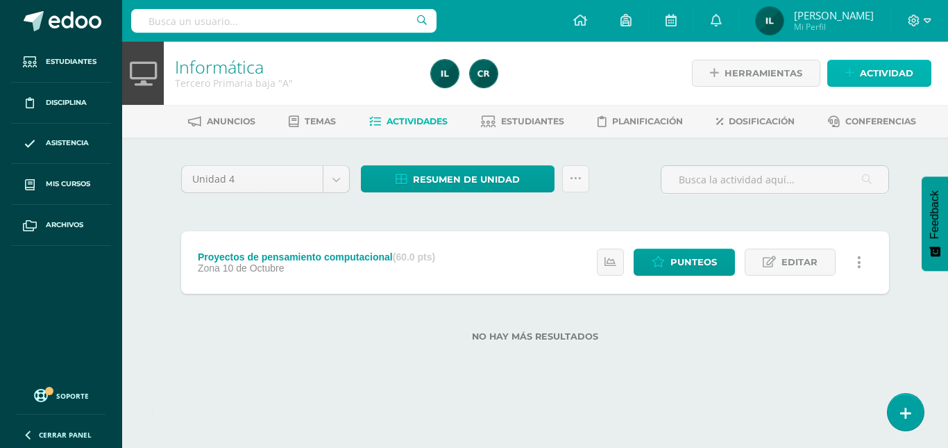
click at [886, 64] on span "Actividad" at bounding box center [886, 73] width 53 height 26
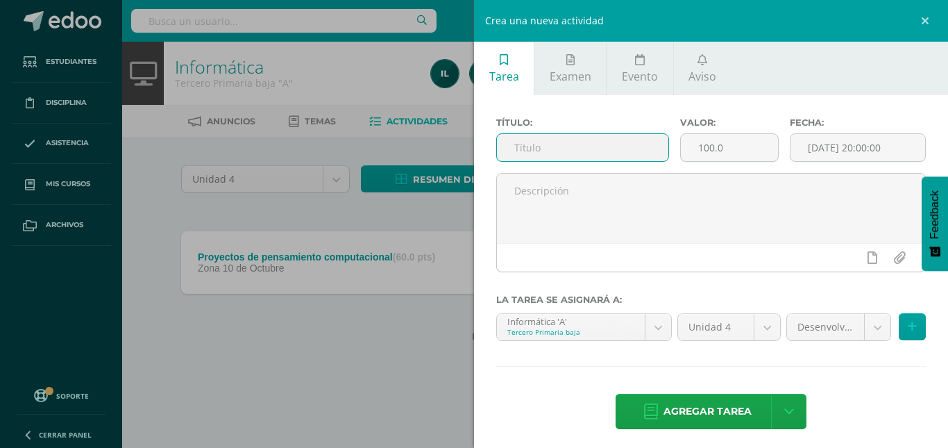
click at [535, 148] on input "text" at bounding box center [582, 147] width 171 height 27
type input "Desenvolvimiento actitudinal."
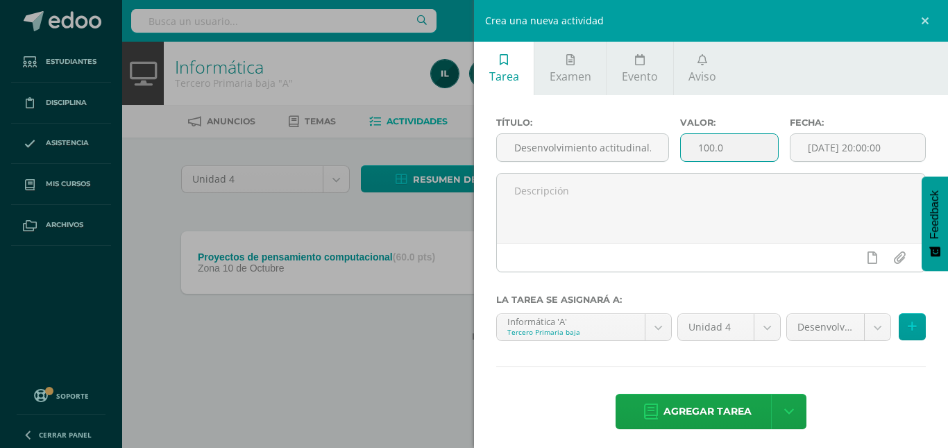
click at [752, 141] on input "100.0" at bounding box center [730, 147] width 98 height 27
type input "10"
click at [860, 148] on input "[DATE] 20:00:00" at bounding box center [857, 147] width 135 height 27
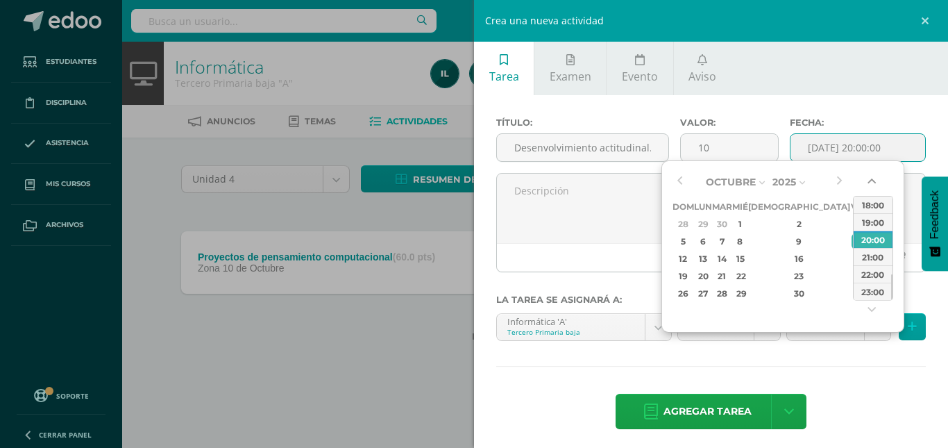
click at [872, 187] on button "button" at bounding box center [873, 183] width 14 height 21
click at [869, 209] on div "15:00" at bounding box center [873, 204] width 39 height 17
type input "[DATE] 15:00"
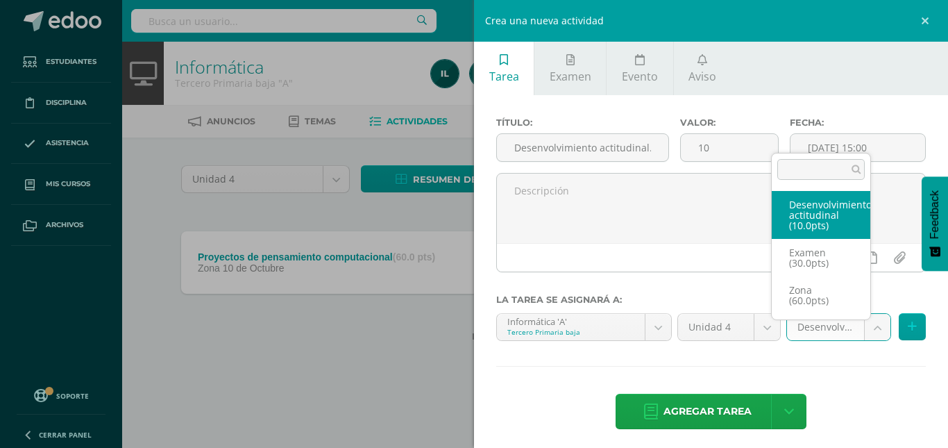
click at [862, 323] on body "Tarea asignada exitosamente Estudiantes Disciplina Asistencia Mis cursos Archiv…" at bounding box center [474, 193] width 948 height 386
select select "110892"
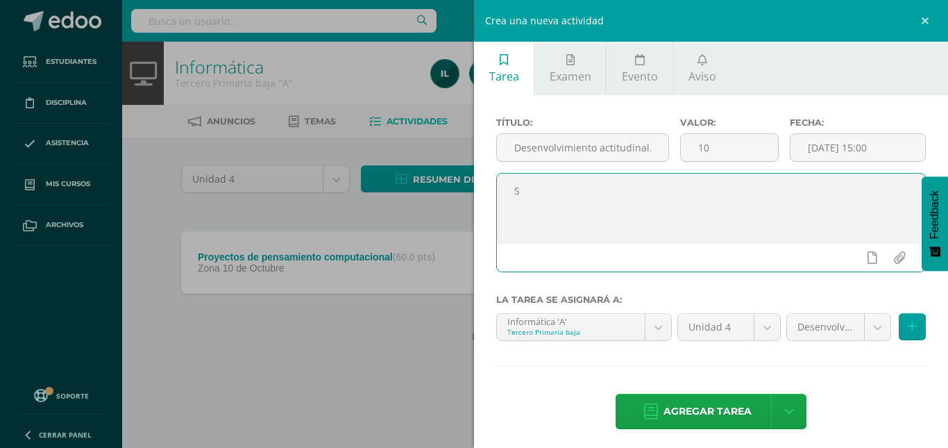
click at [656, 214] on textarea "S" at bounding box center [711, 207] width 428 height 69
type textarea "Se calificó el desenvolvimiento actitudinal del estudiante durante la Cuarta Un…"
click at [908, 329] on icon at bounding box center [912, 327] width 9 height 12
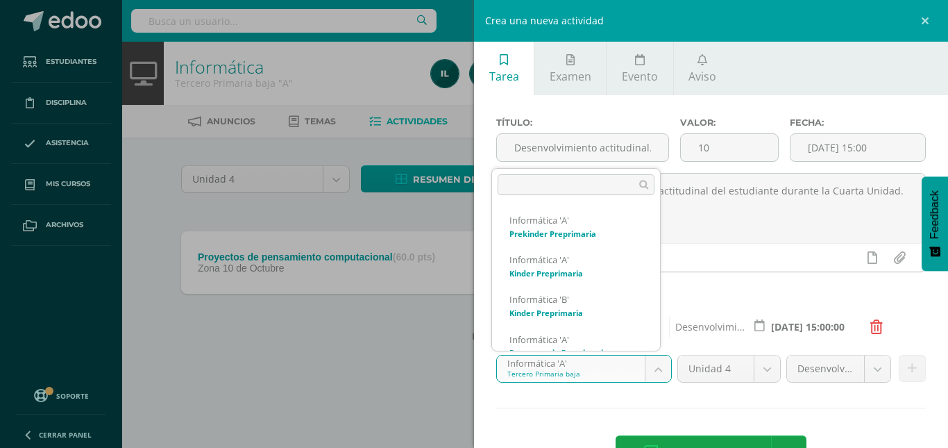
click at [659, 369] on body "Tarea asignada exitosamente Estudiantes Disciplina Asistencia Mis cursos Archiv…" at bounding box center [474, 193] width 948 height 386
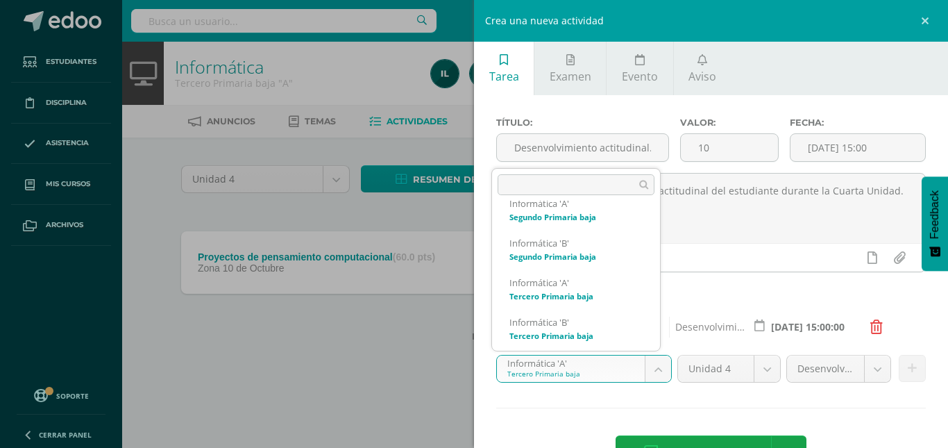
scroll to position [307, 0]
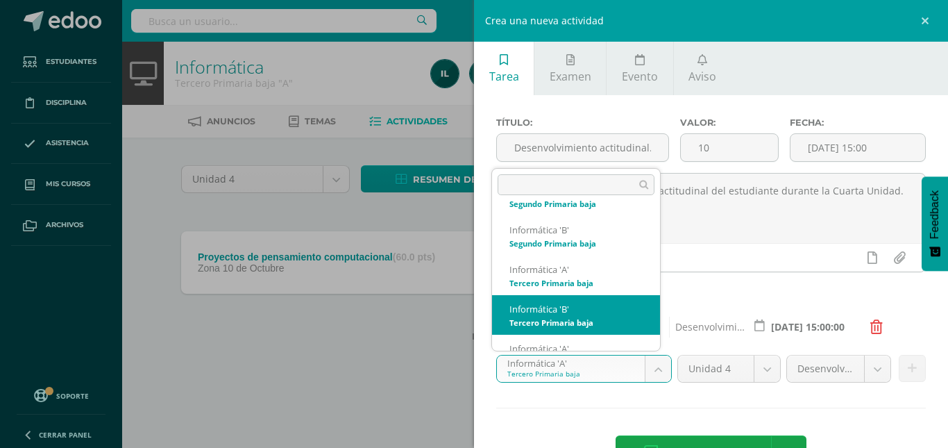
select select "92603"
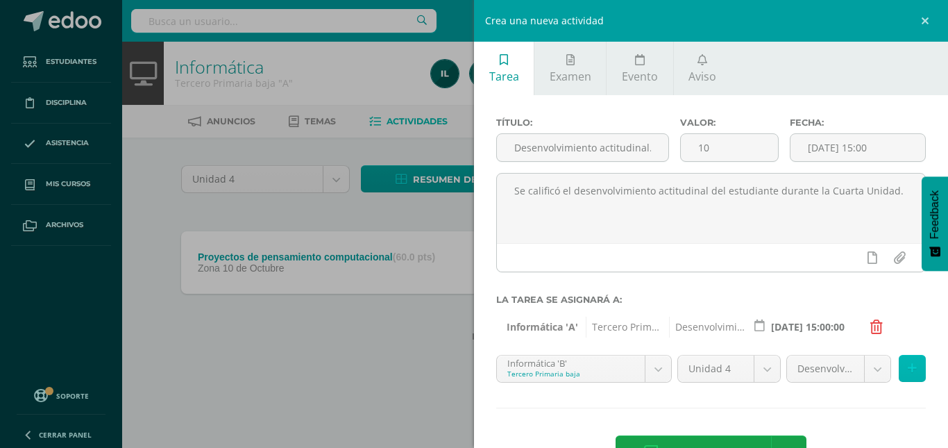
click at [908, 365] on icon at bounding box center [912, 368] width 9 height 12
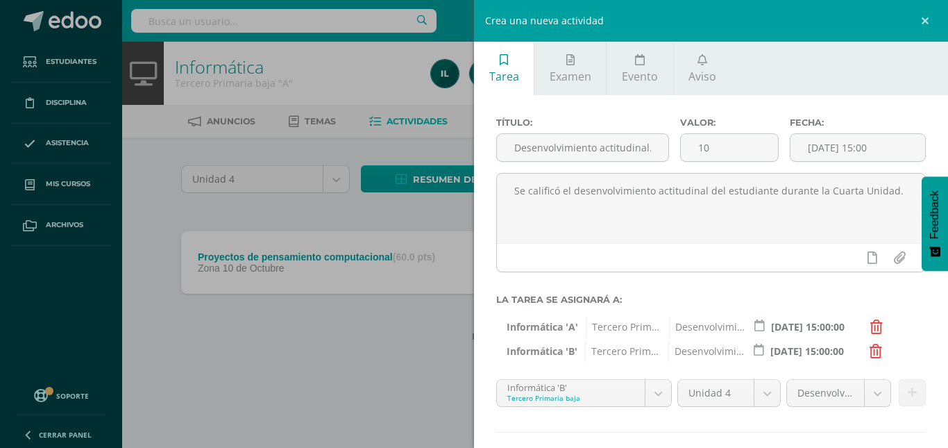
scroll to position [72, 0]
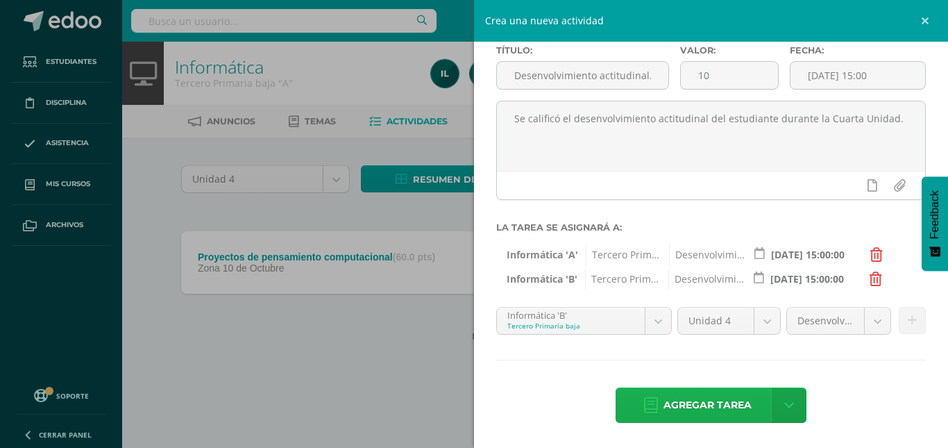
click at [729, 397] on span "Agregar tarea" at bounding box center [707, 405] width 88 height 34
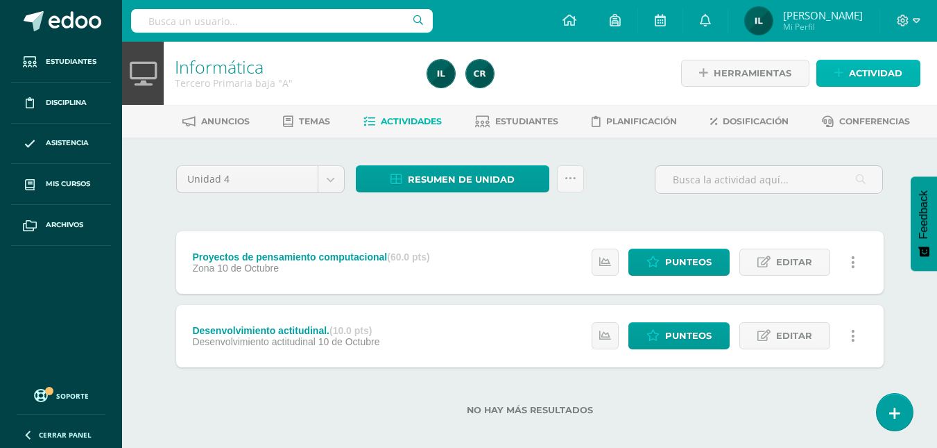
click at [899, 76] on span "Actividad" at bounding box center [875, 73] width 53 height 26
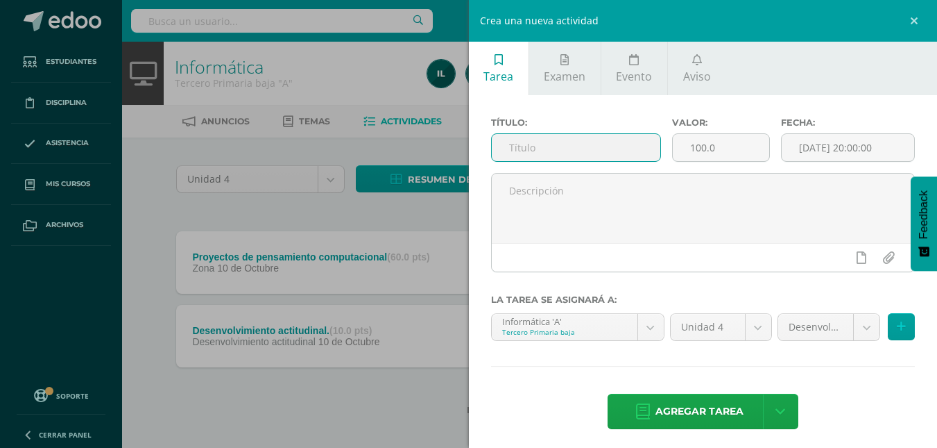
click at [537, 142] on input "text" at bounding box center [576, 147] width 169 height 27
type input "S"
type input "Proyecto Makecode"
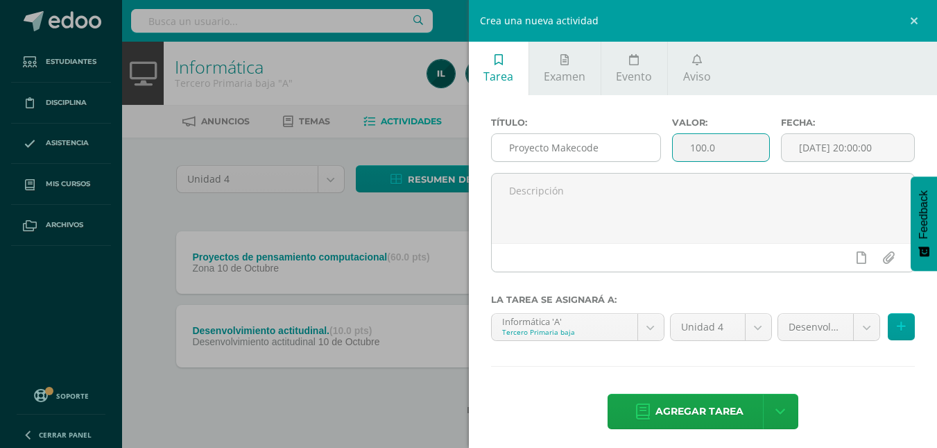
drag, startPoint x: 722, startPoint y: 146, endPoint x: 647, endPoint y: 160, distance: 76.3
click at [647, 160] on div "Título: Proyecto Makecode Valor: 100.0 Fecha: 2025-10-10 20:00:00" at bounding box center [704, 145] width 436 height 56
type input "20"
click at [851, 149] on input "[DATE] 20:00:00" at bounding box center [848, 147] width 133 height 27
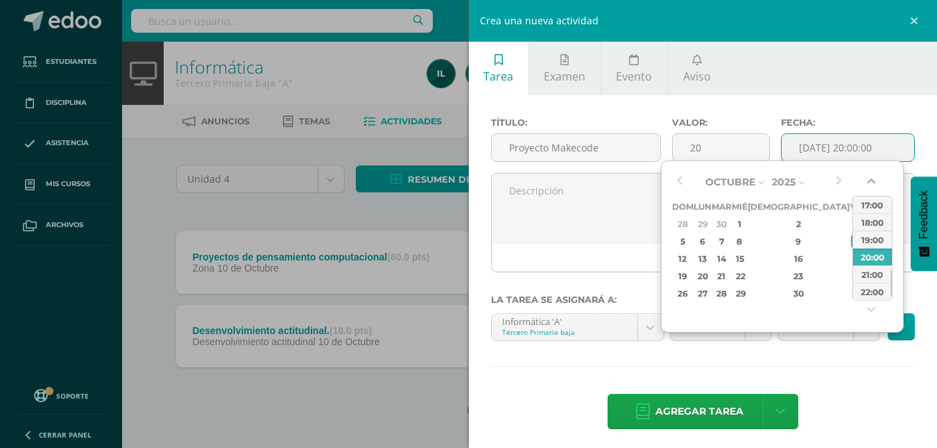
click at [871, 192] on button "button" at bounding box center [873, 183] width 14 height 21
click at [869, 206] on div "15:00" at bounding box center [873, 204] width 39 height 17
type input "2025-10-10 15:00"
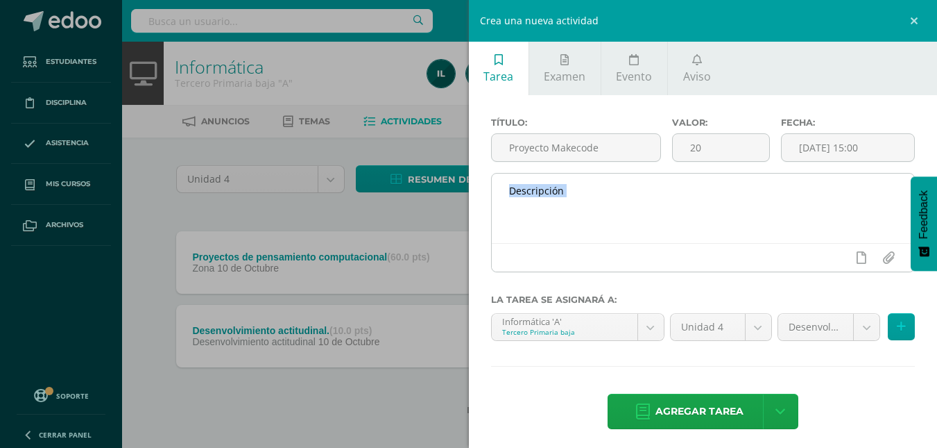
drag, startPoint x: 548, startPoint y: 244, endPoint x: 541, endPoint y: 207, distance: 37.6
click at [541, 207] on div at bounding box center [703, 222] width 425 height 99
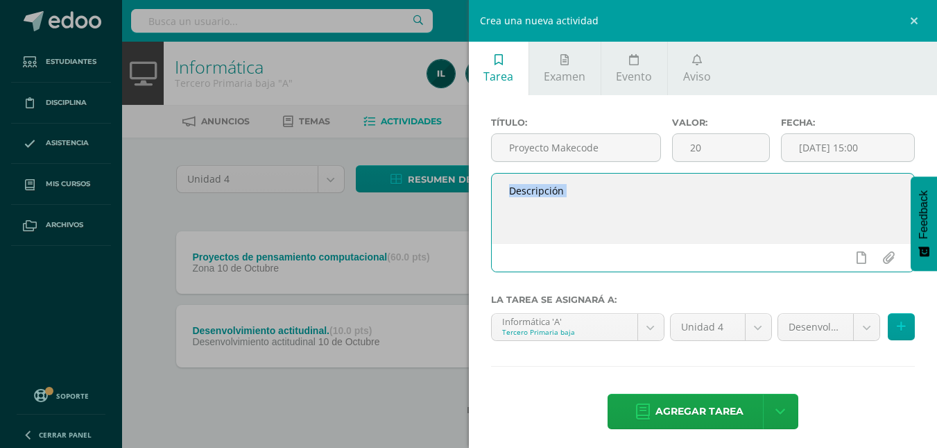
click at [541, 207] on textarea at bounding box center [703, 207] width 423 height 69
type textarea "Se calificó que el estudiante completará la programación de un juego en la apli…"
click at [851, 322] on body "Tarea asignada exitosamente Estudiantes Disciplina Asistencia Mis cursos Archiv…" at bounding box center [468, 229] width 937 height 459
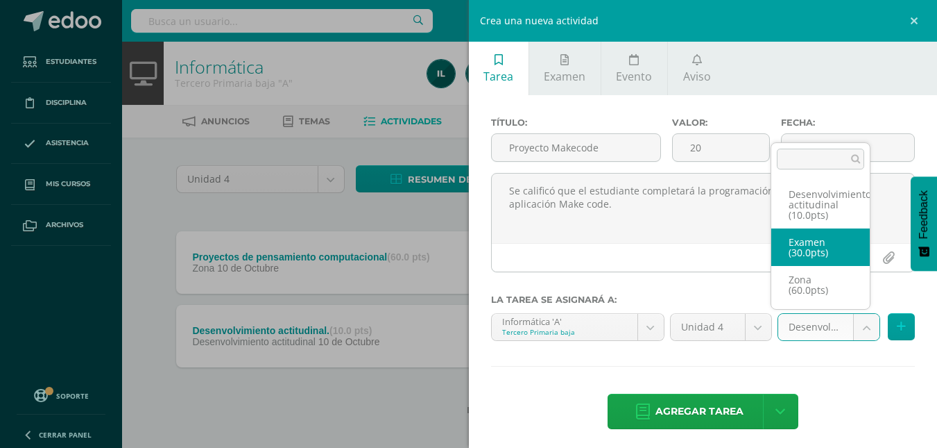
select select "110893"
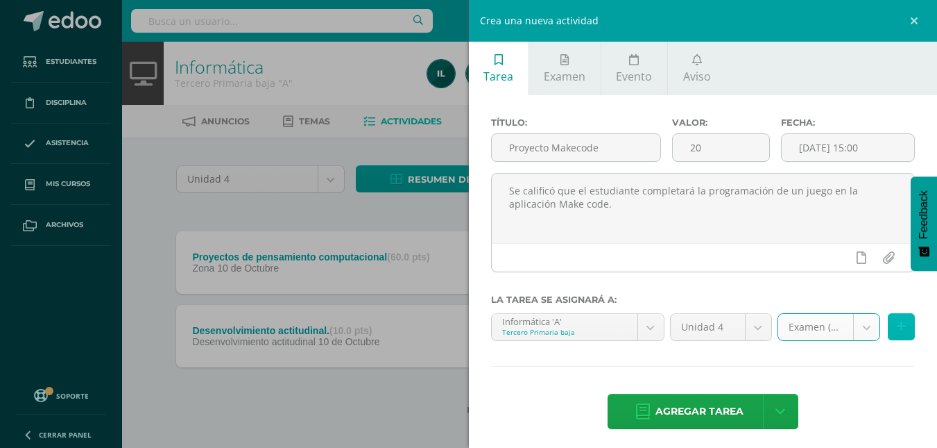
click at [897, 327] on icon at bounding box center [901, 327] width 9 height 12
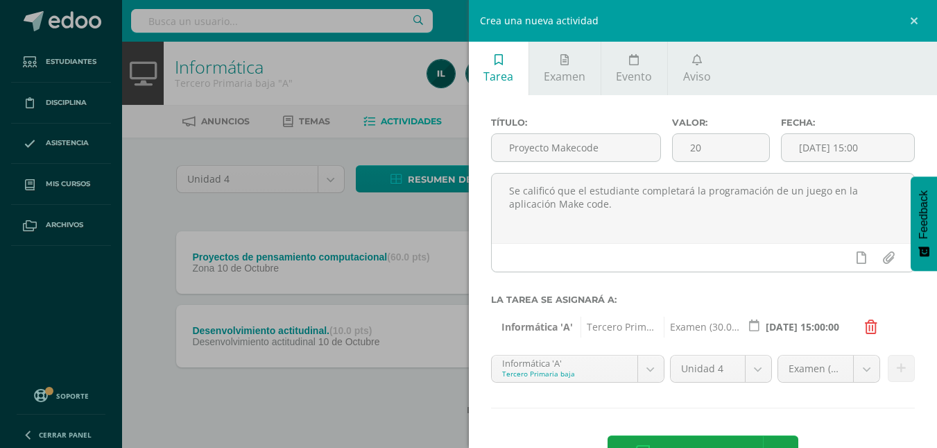
click at [661, 371] on div "Informática 'A' Tercero Primaria baja Informática 'A' Informática 'A' Informáti…" at bounding box center [578, 374] width 179 height 39
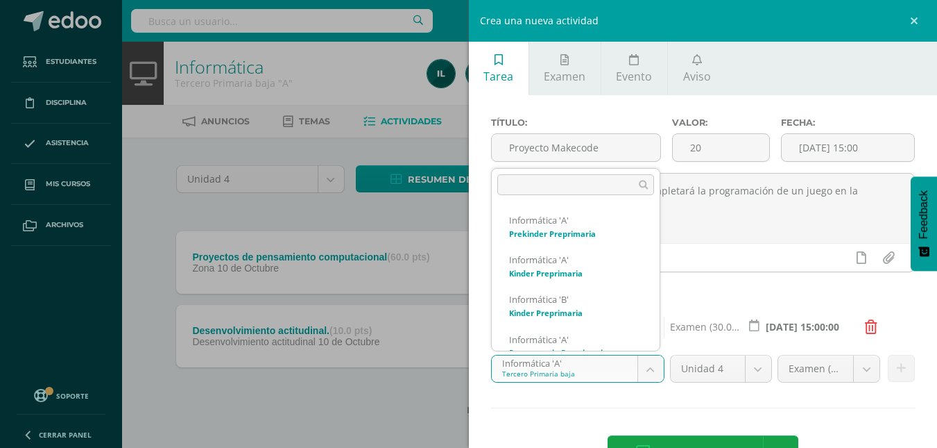
click at [643, 372] on body "Tarea asignada exitosamente Estudiantes Disciplina Asistencia Mis cursos Archiv…" at bounding box center [468, 229] width 937 height 459
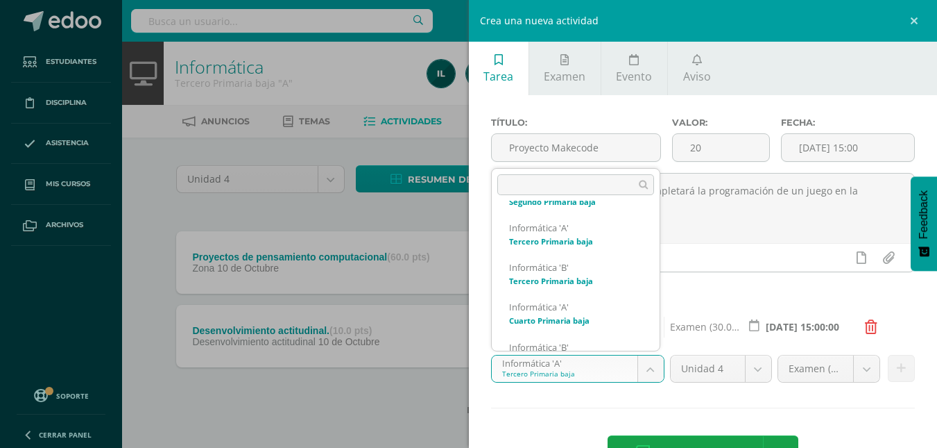
scroll to position [375, 0]
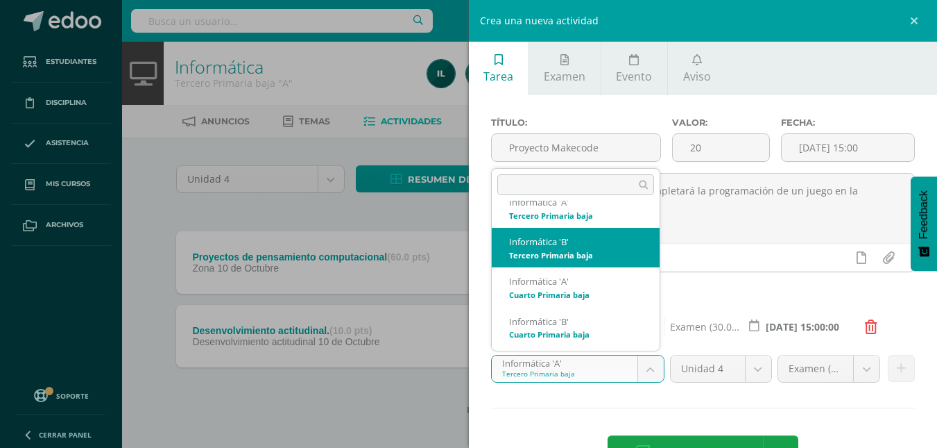
select select "92603"
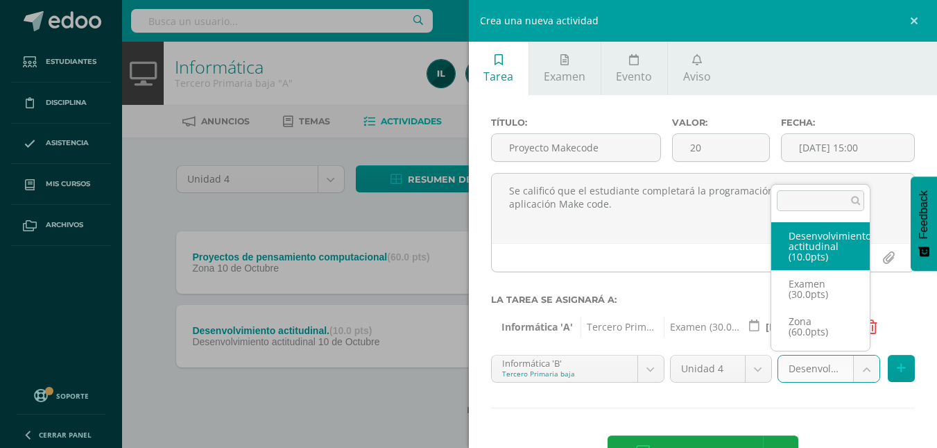
click at [855, 372] on body "Tarea asignada exitosamente Estudiantes Disciplina Asistencia Mis cursos Archiv…" at bounding box center [468, 229] width 937 height 459
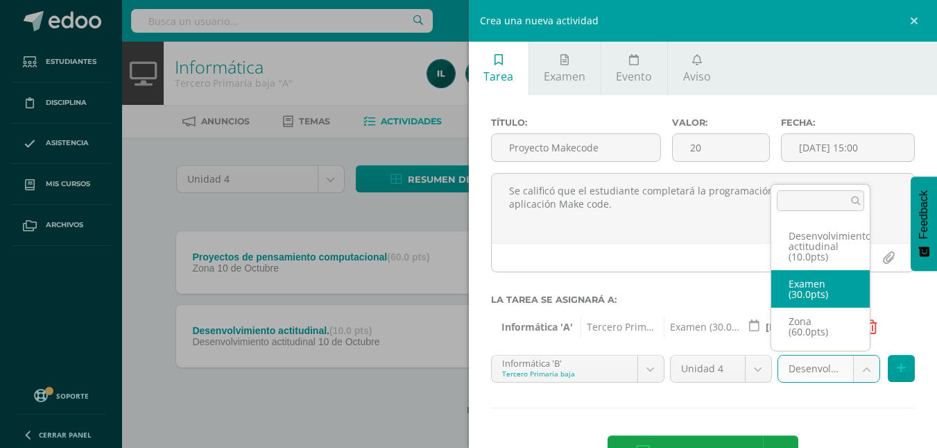
drag, startPoint x: 829, startPoint y: 296, endPoint x: 915, endPoint y: 379, distance: 119.8
click at [915, 379] on body "Tarea asignada exitosamente Estudiantes Disciplina Asistencia Mis cursos Archiv…" at bounding box center [468, 229] width 937 height 459
select select "110896"
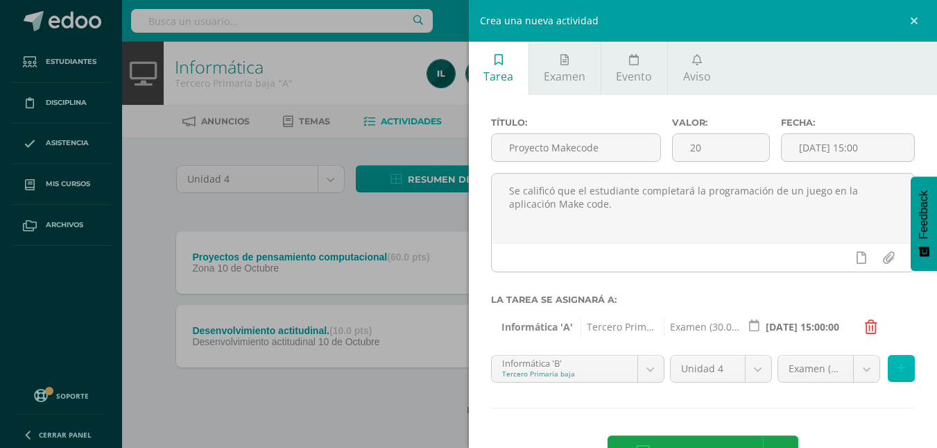
click at [897, 369] on icon at bounding box center [901, 368] width 9 height 12
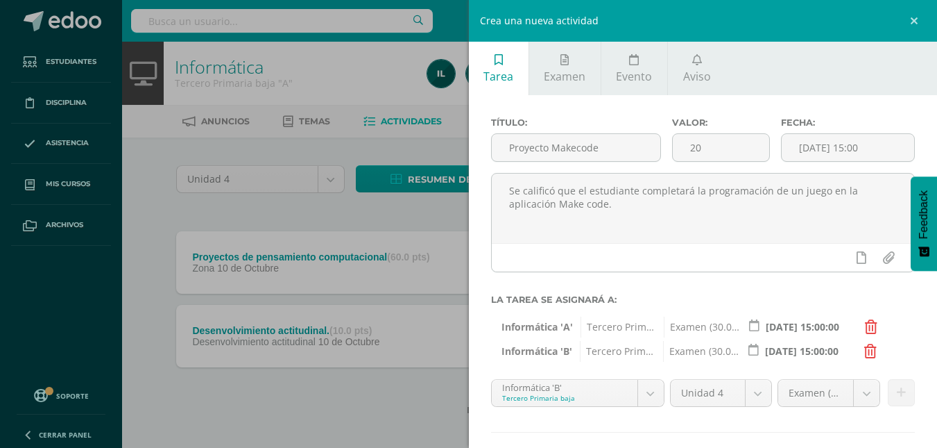
scroll to position [72, 0]
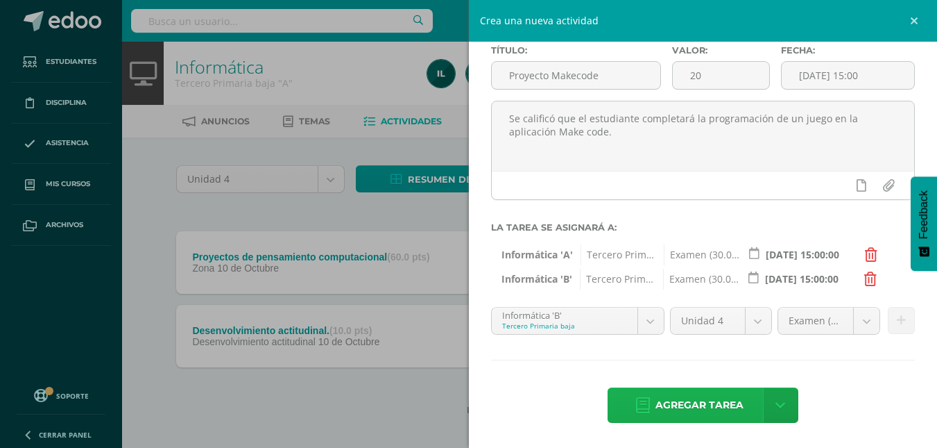
click at [683, 413] on span "Agregar tarea" at bounding box center [700, 405] width 88 height 34
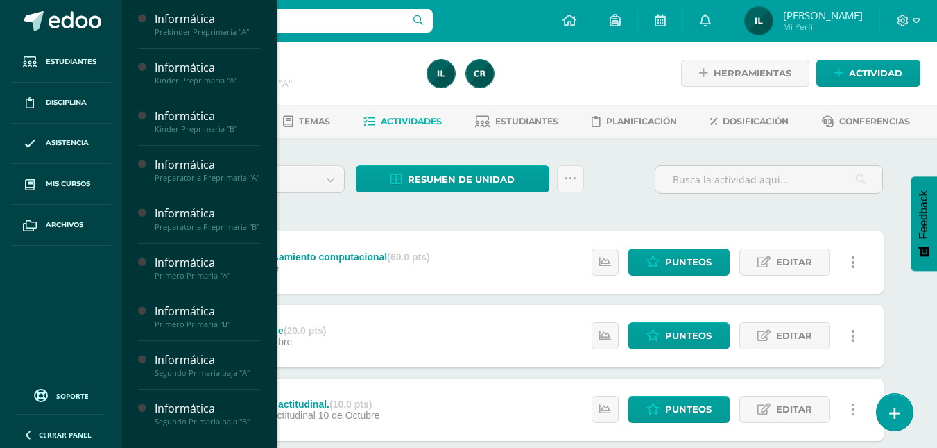
click at [269, 282] on div "Informática Prekinder Preprimaria "A" Actividades Temas Estudiantes Planificaci…" at bounding box center [198, 224] width 155 height 448
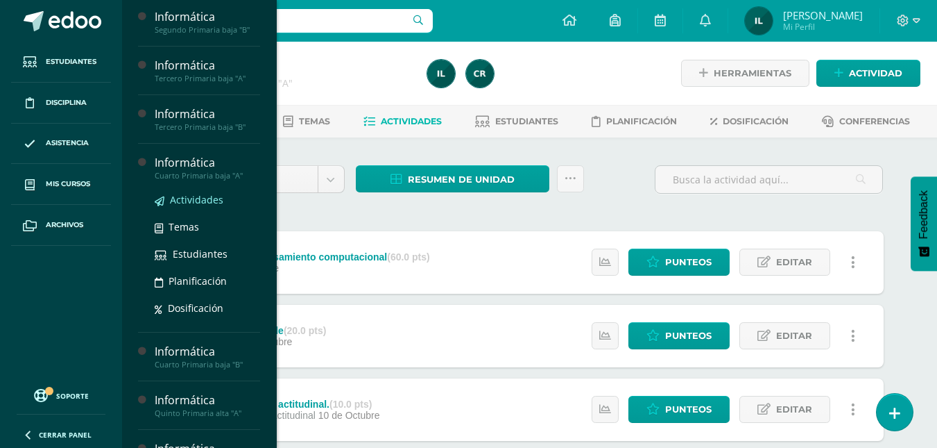
click at [198, 206] on span "Actividades" at bounding box center [196, 199] width 53 height 13
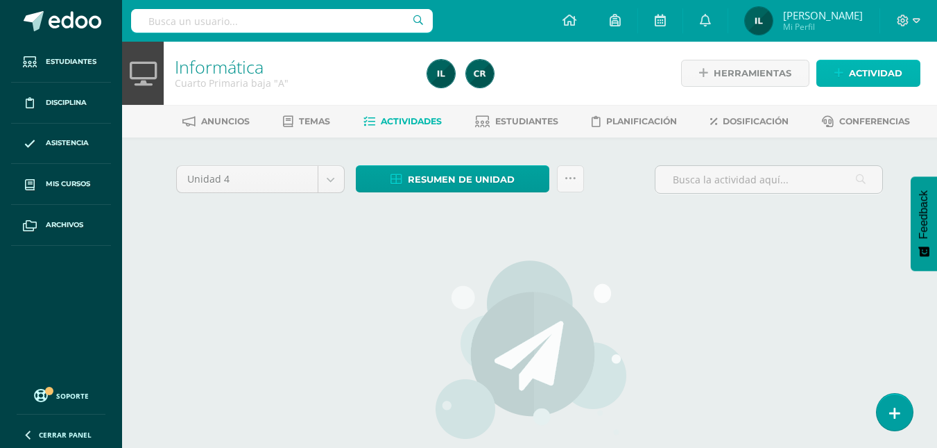
click at [876, 69] on span "Actividad" at bounding box center [875, 73] width 53 height 26
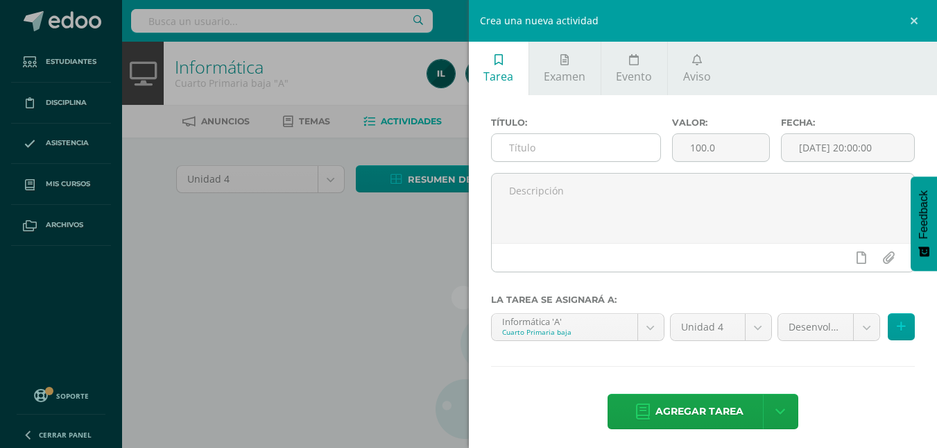
click at [564, 153] on input "text" at bounding box center [576, 147] width 169 height 27
